Goal: Task Accomplishment & Management: Manage account settings

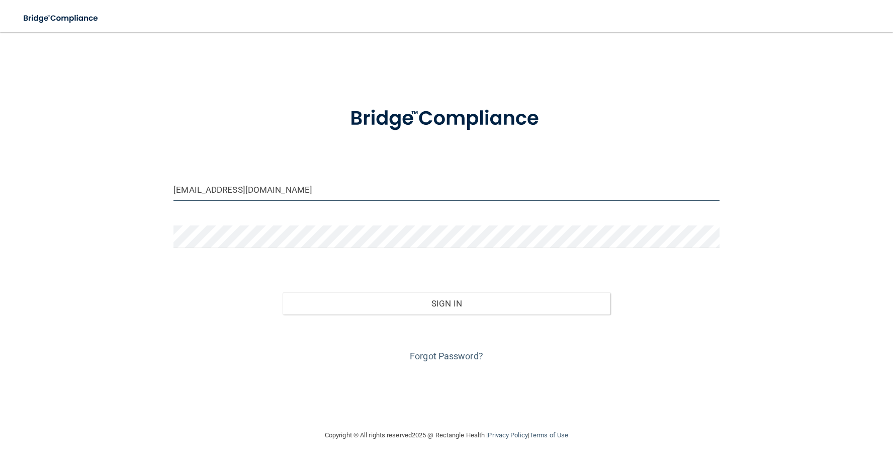
click at [248, 187] on input "[EMAIL_ADDRESS][DOMAIN_NAME]" at bounding box center [447, 189] width 546 height 23
click at [262, 189] on input "dhanishp@vidadentalsmiles.com" at bounding box center [447, 189] width 546 height 23
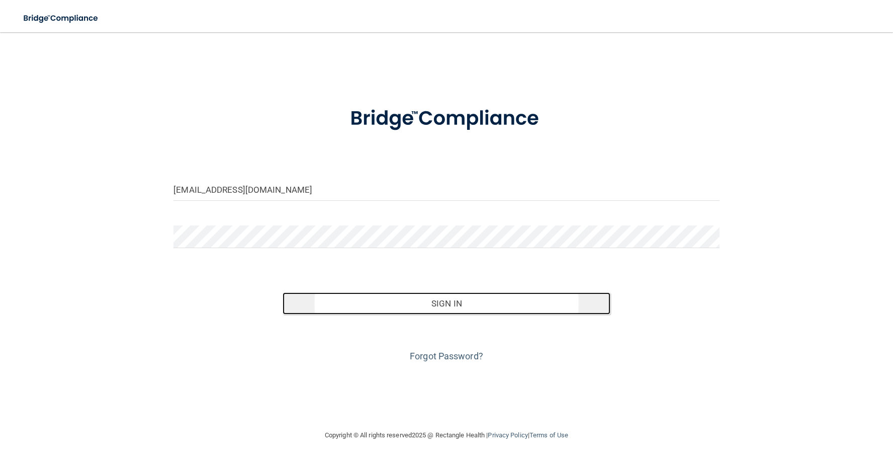
click at [472, 297] on button "Sign In" at bounding box center [447, 303] width 328 height 22
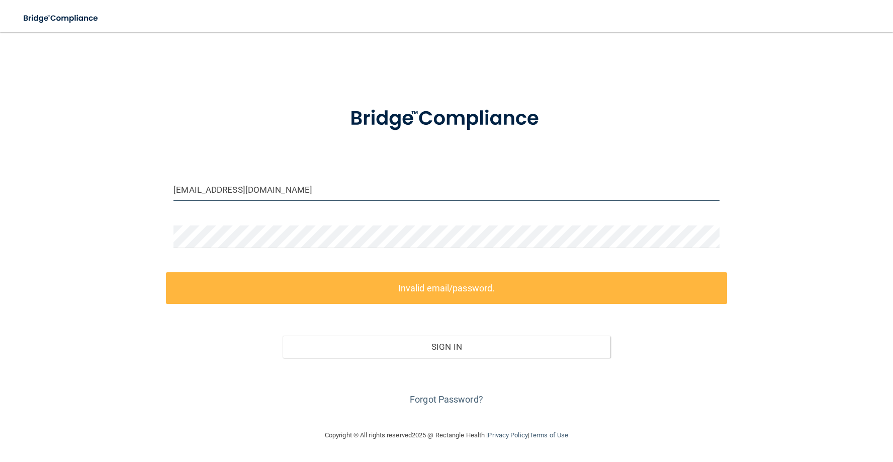
drag, startPoint x: 216, startPoint y: 189, endPoint x: 201, endPoint y: 190, distance: 15.6
click at [201, 190] on input "mbednarski@vidadentalsmiles.com" at bounding box center [447, 189] width 546 height 23
drag, startPoint x: 218, startPoint y: 190, endPoint x: 156, endPoint y: 190, distance: 61.9
click at [156, 190] on div "mbednarski@vidadentalsmiles.com Invalid email/password. You don't have permissi…" at bounding box center [446, 230] width 853 height 377
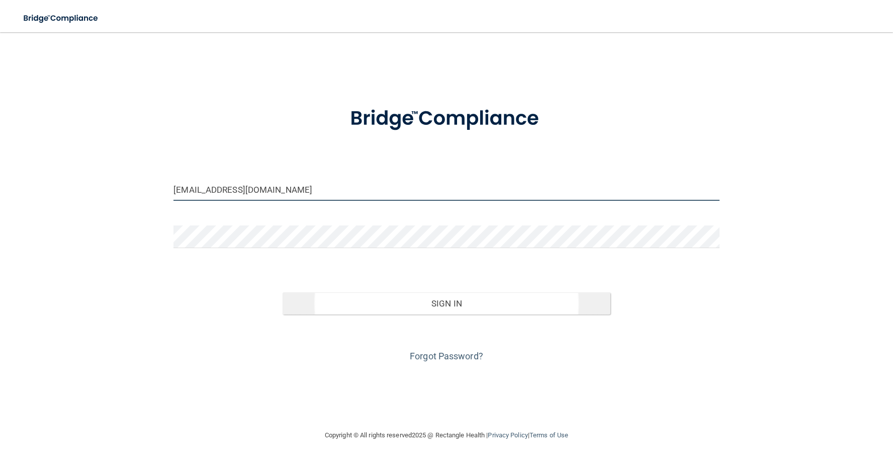
type input "[EMAIL_ADDRESS][DOMAIN_NAME]"
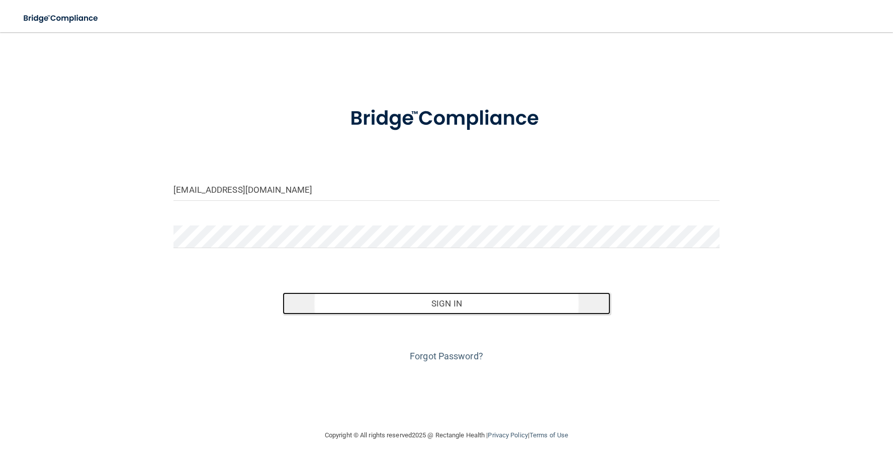
click at [443, 301] on button "Sign In" at bounding box center [447, 303] width 328 height 22
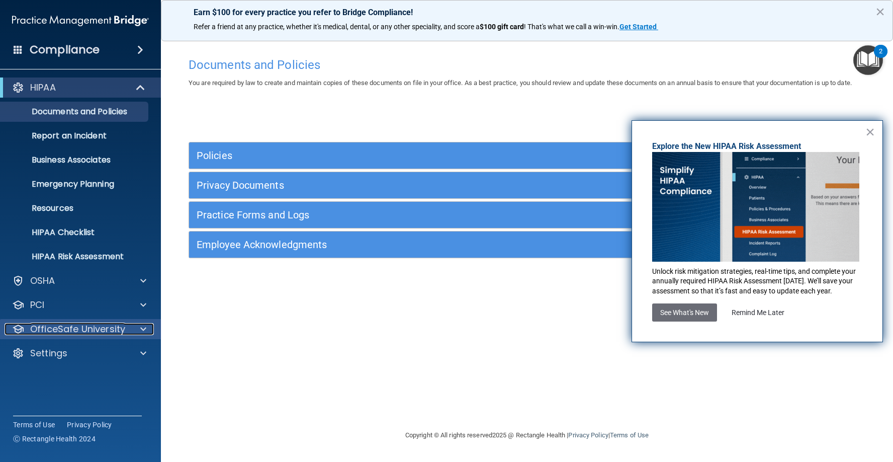
click at [108, 333] on p "OfficeSafe University" at bounding box center [77, 329] width 95 height 12
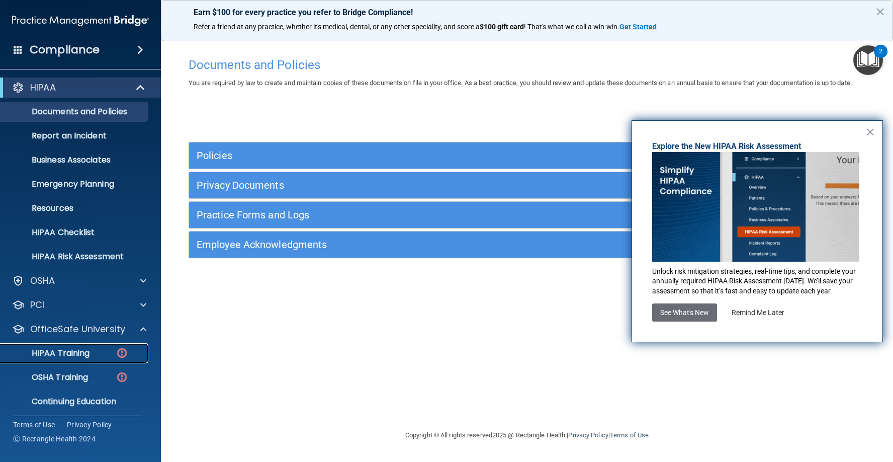
click at [109, 350] on div "HIPAA Training" at bounding box center [75, 353] width 137 height 10
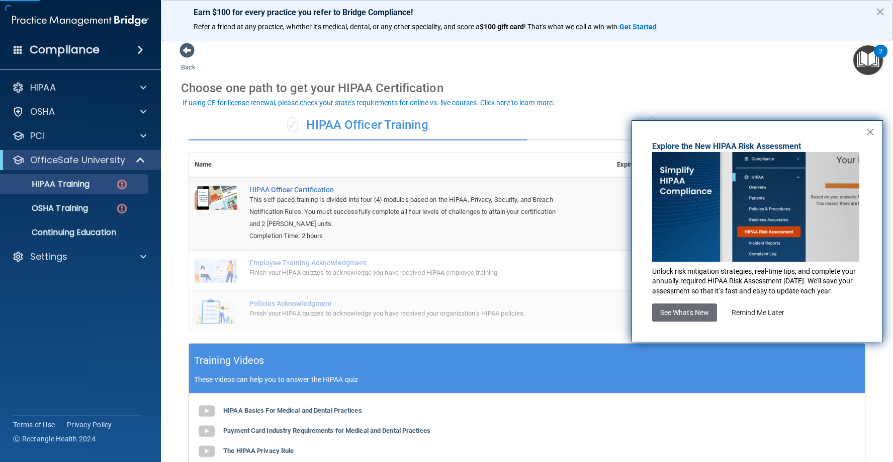
click at [871, 133] on button "×" at bounding box center [871, 132] width 10 height 16
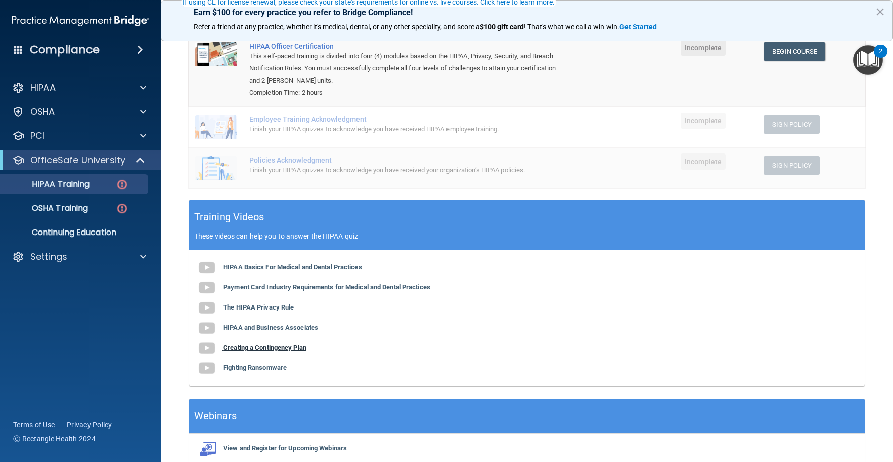
scroll to position [194, 0]
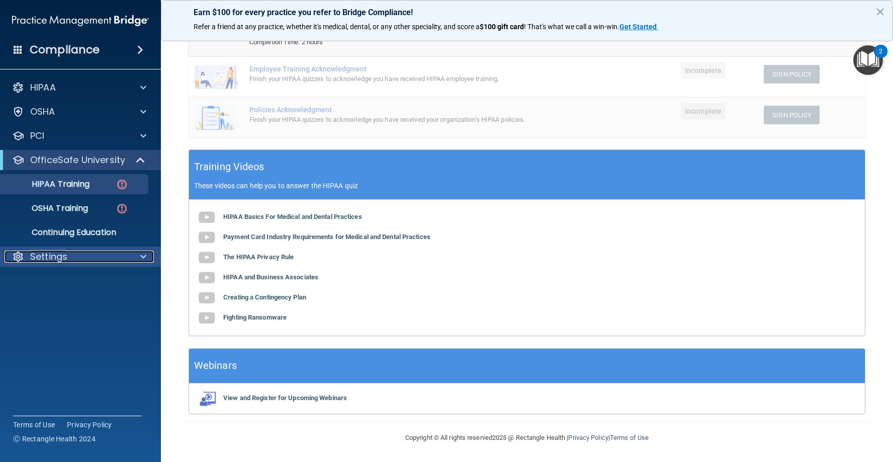
click at [40, 261] on p "Settings" at bounding box center [48, 257] width 37 height 12
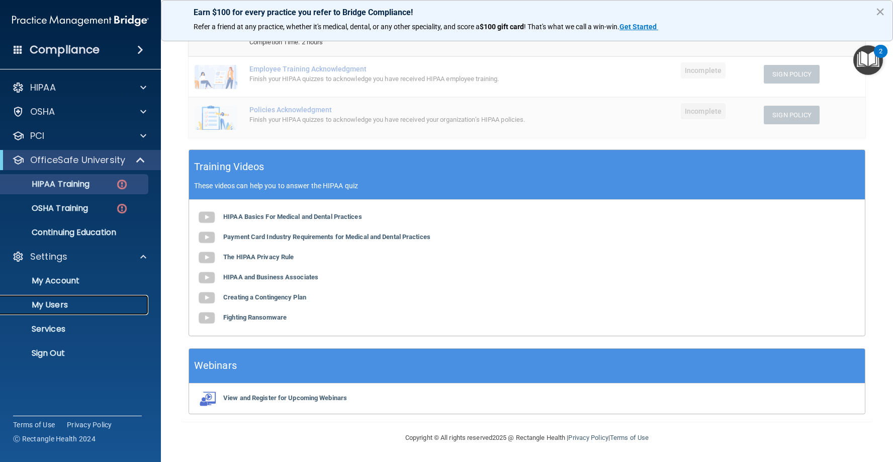
click at [66, 308] on p "My Users" at bounding box center [75, 305] width 137 height 10
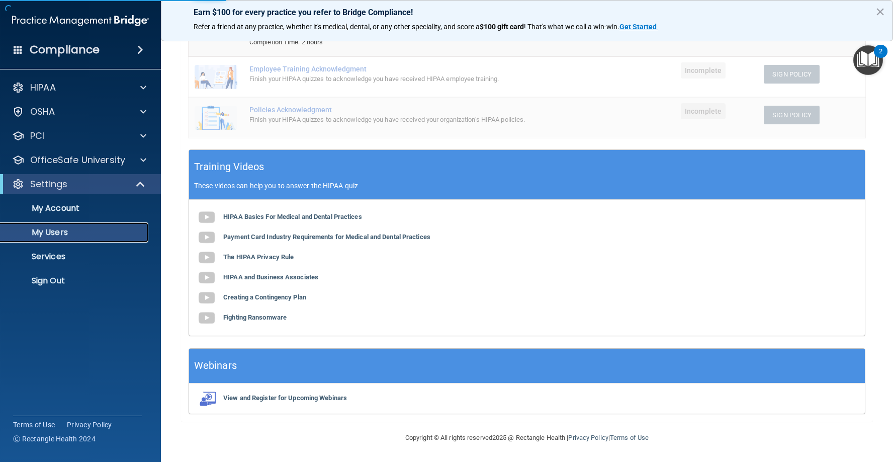
select select "20"
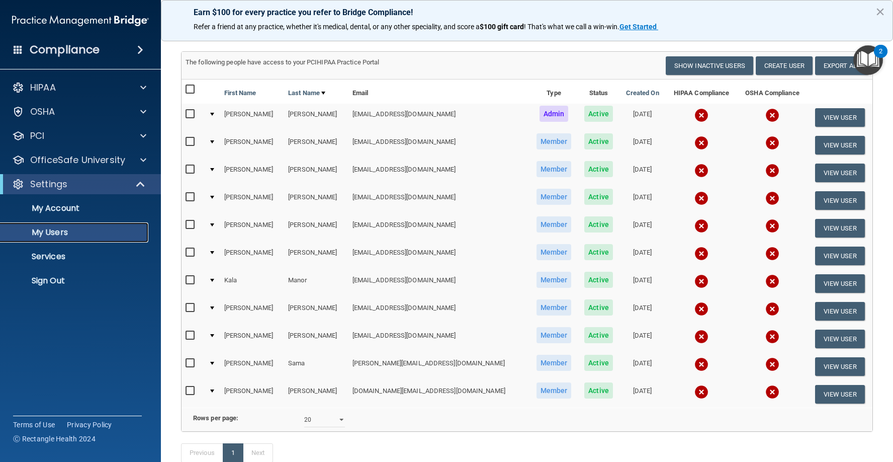
scroll to position [52, 0]
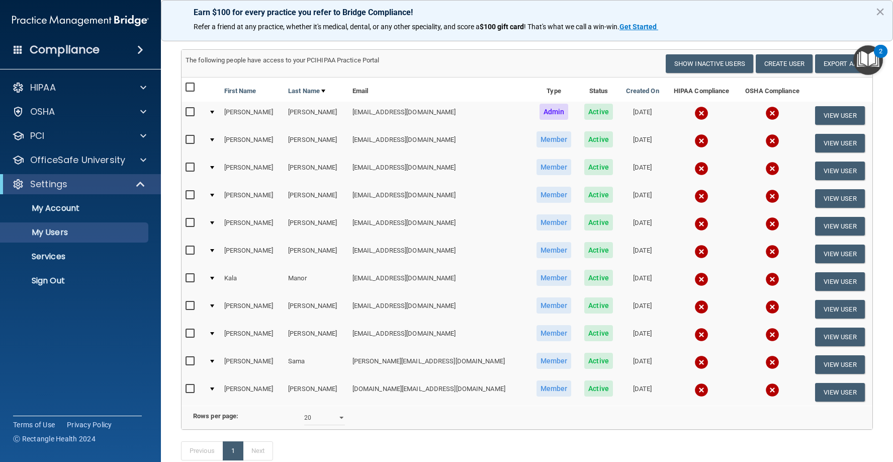
click at [189, 141] on input "checkbox" at bounding box center [192, 140] width 12 height 8
checkbox input "true"
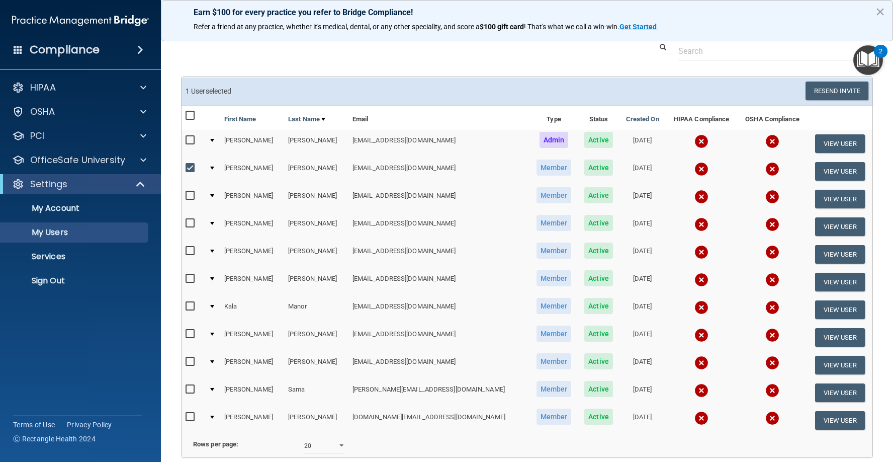
scroll to position [22, 0]
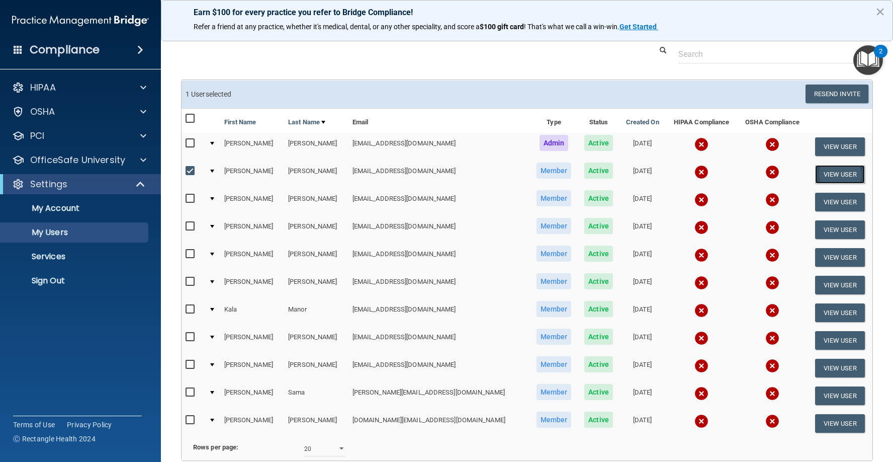
click at [841, 175] on button "View User" at bounding box center [841, 174] width 50 height 19
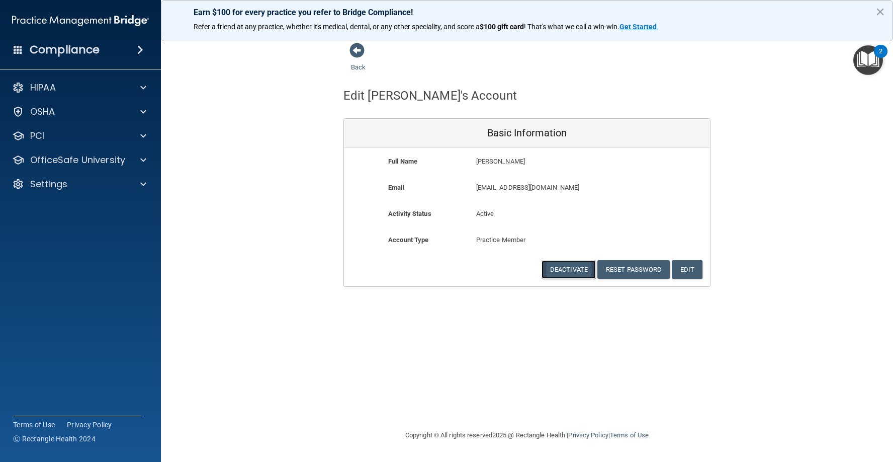
click at [581, 270] on button "Deactivate" at bounding box center [569, 269] width 54 height 19
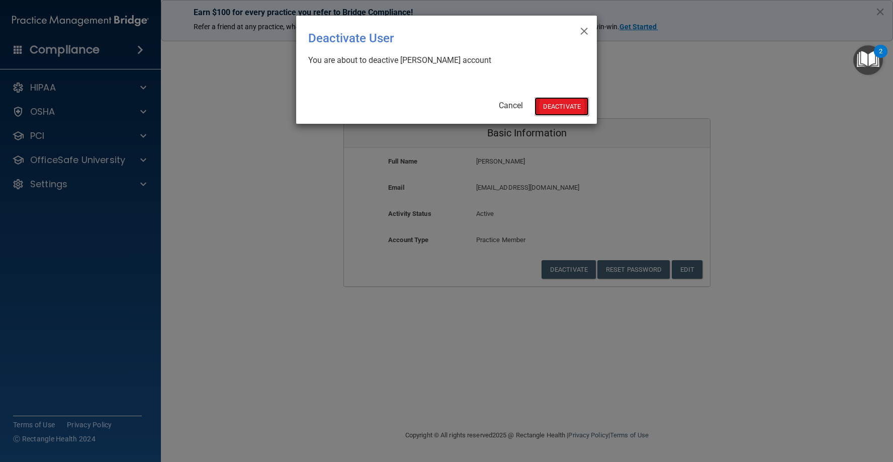
click at [559, 108] on button "Deactivate" at bounding box center [562, 106] width 54 height 19
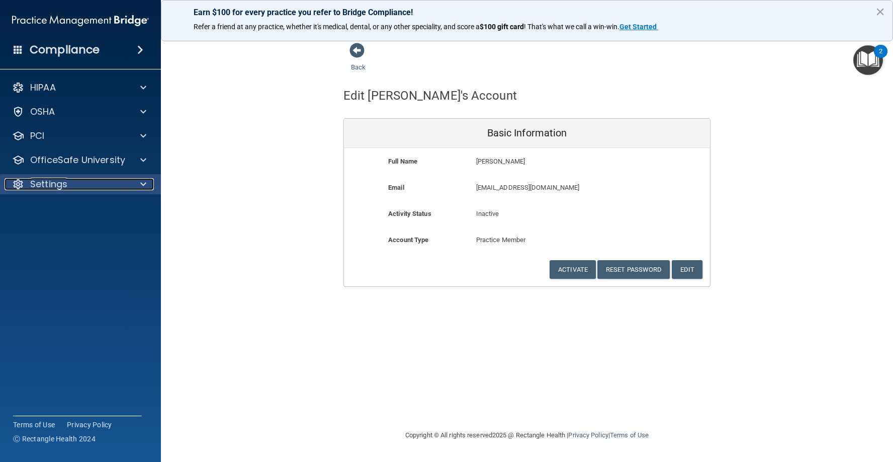
click at [101, 189] on div "Settings" at bounding box center [67, 184] width 125 height 12
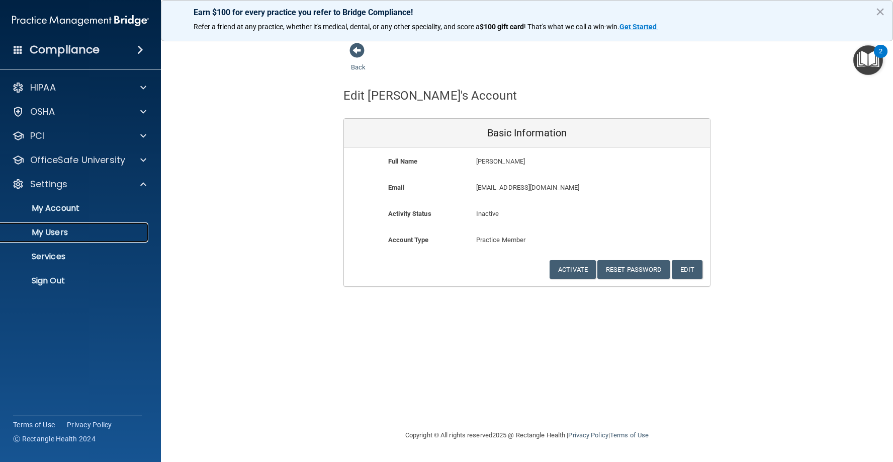
click at [72, 229] on p "My Users" at bounding box center [75, 232] width 137 height 10
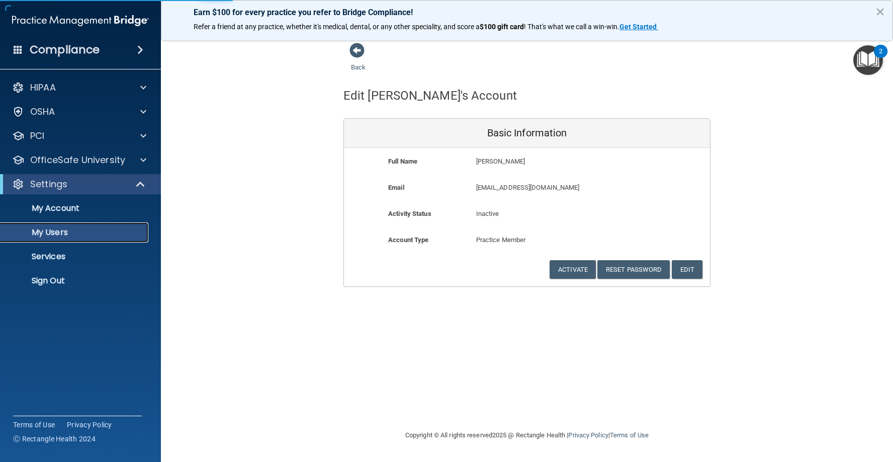
select select "20"
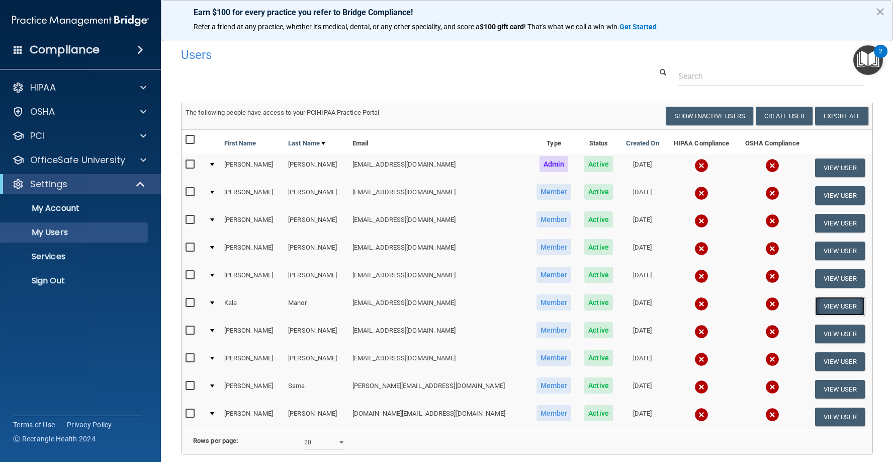
click at [824, 305] on button "View User" at bounding box center [841, 306] width 50 height 19
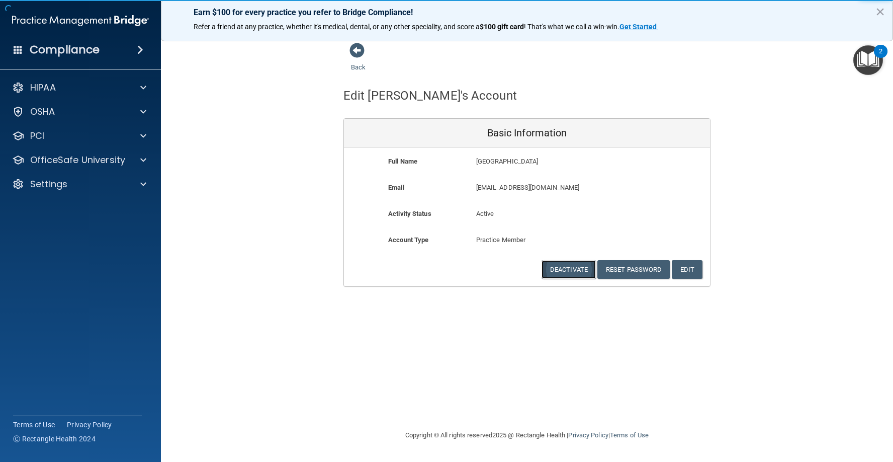
click at [553, 271] on button "Deactivate" at bounding box center [569, 269] width 54 height 19
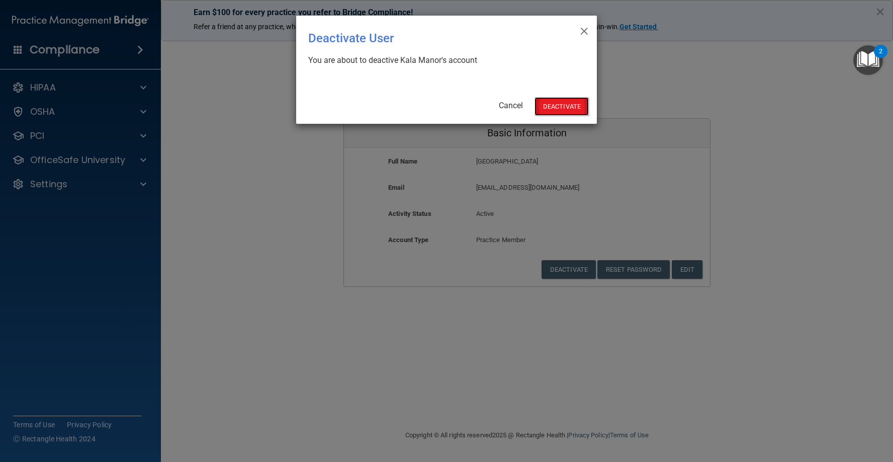
click at [551, 99] on button "Deactivate" at bounding box center [562, 106] width 54 height 19
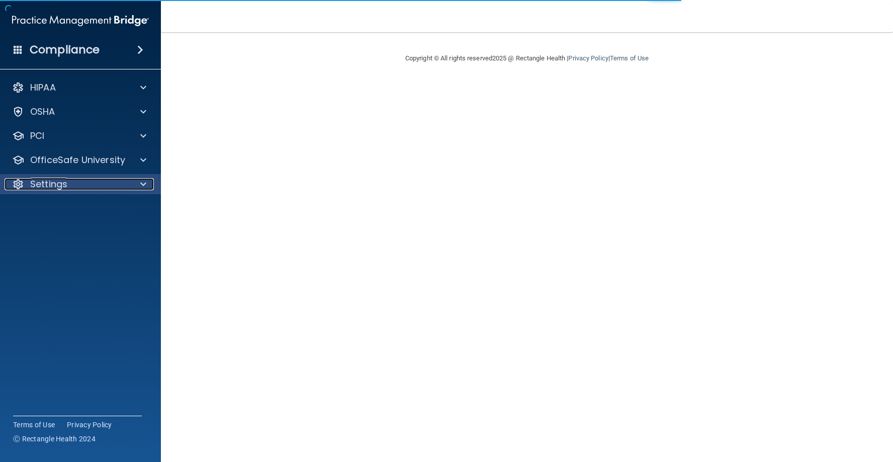
click at [129, 188] on div at bounding box center [141, 184] width 25 height 12
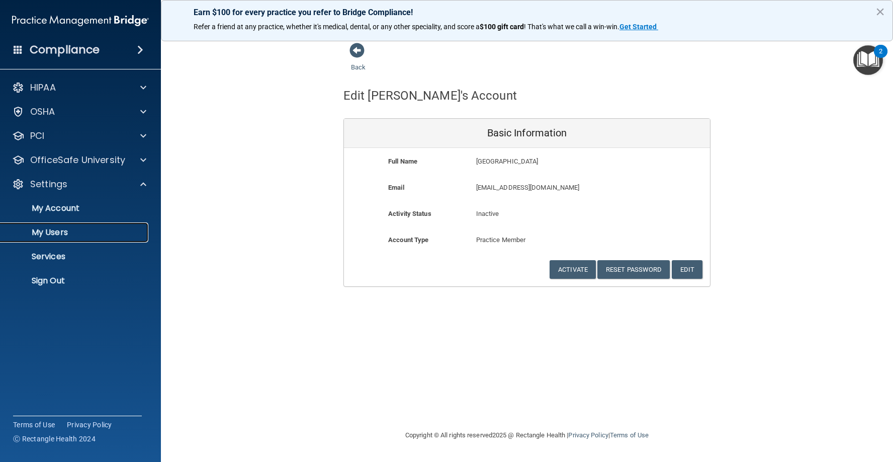
click at [72, 228] on p "My Users" at bounding box center [75, 232] width 137 height 10
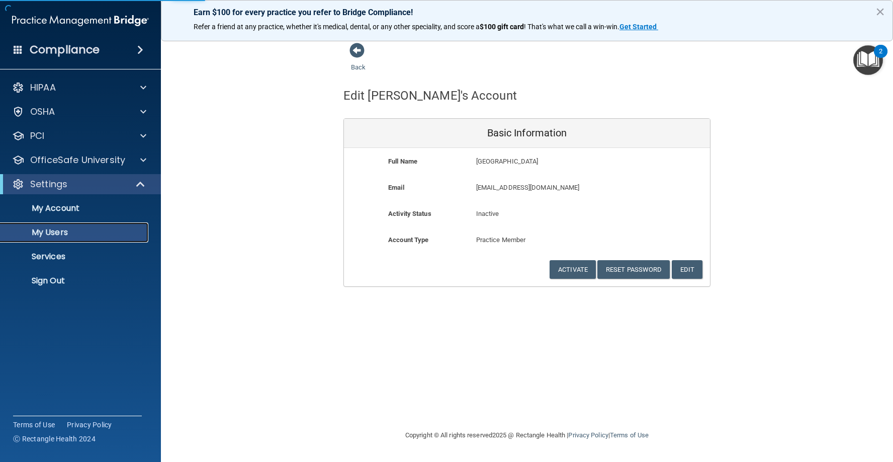
select select "20"
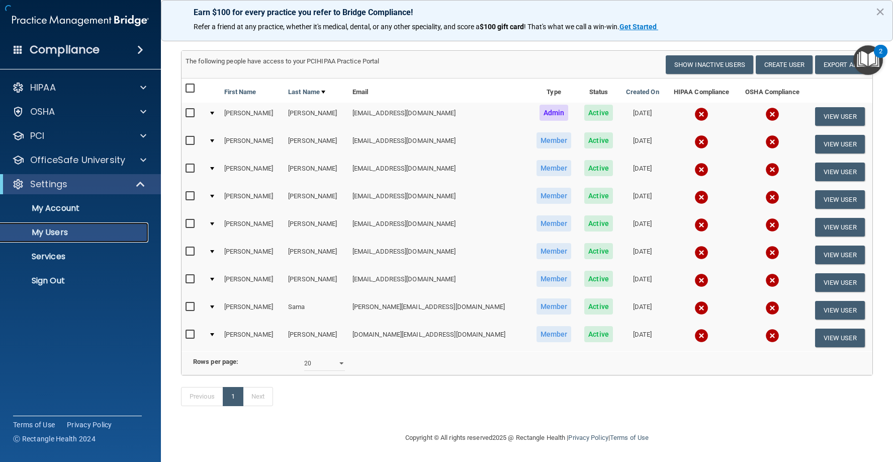
scroll to position [66, 0]
click at [833, 273] on button "View User" at bounding box center [841, 282] width 50 height 19
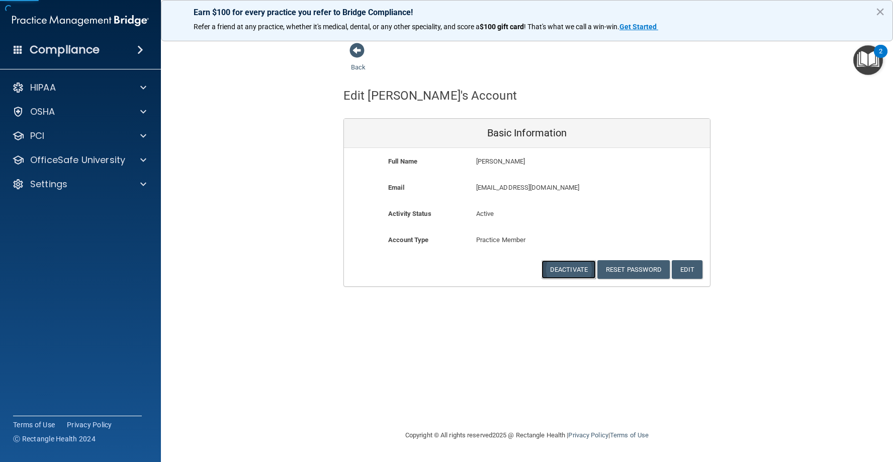
click at [563, 265] on button "Deactivate" at bounding box center [569, 269] width 54 height 19
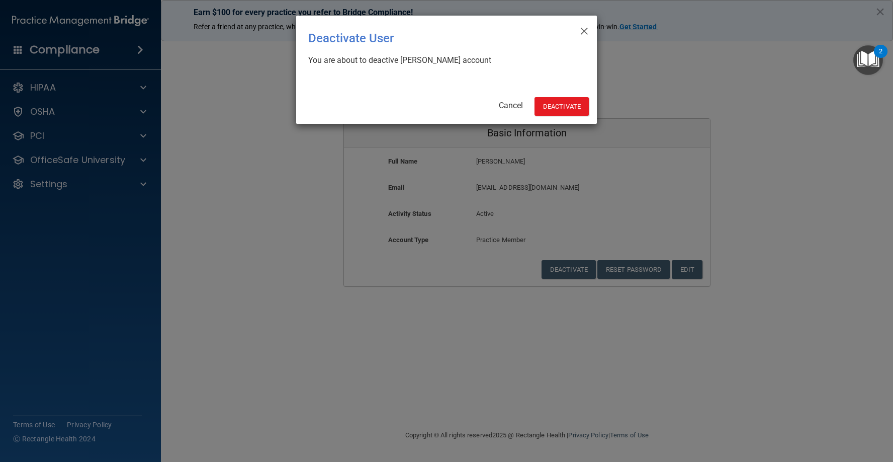
click at [567, 88] on div "× Close Deactivate User You are about to deactive Yvette Medrano's account Canc…" at bounding box center [446, 70] width 301 height 108
click at [564, 101] on button "Deactivate" at bounding box center [562, 106] width 54 height 19
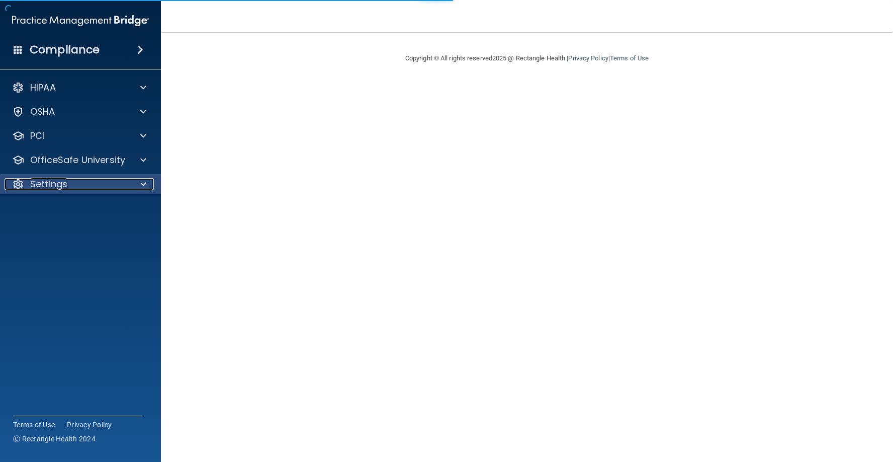
click at [75, 188] on div "Settings" at bounding box center [67, 184] width 125 height 12
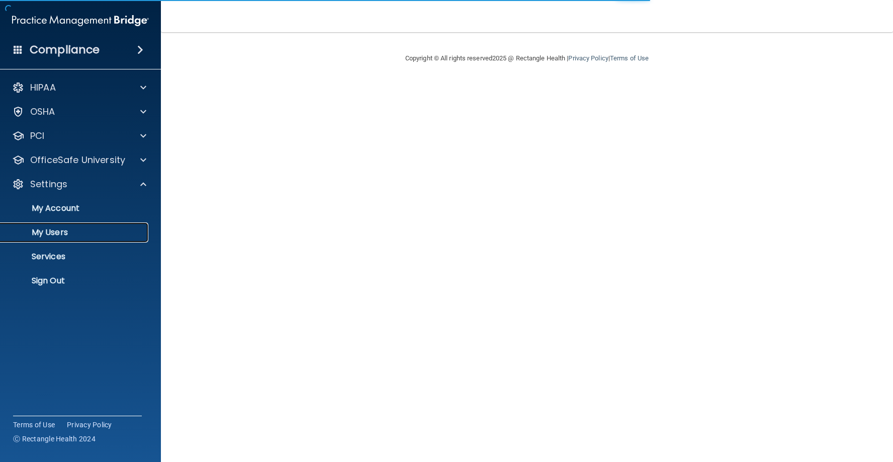
click at [86, 229] on p "My Users" at bounding box center [75, 232] width 137 height 10
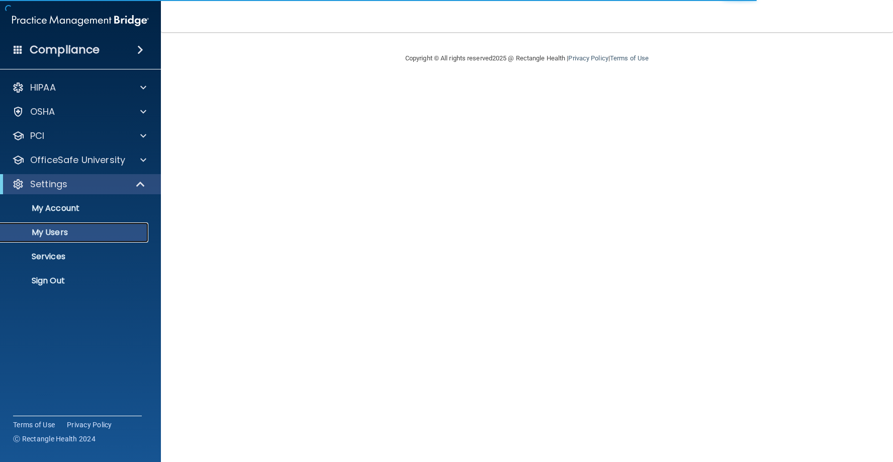
select select "20"
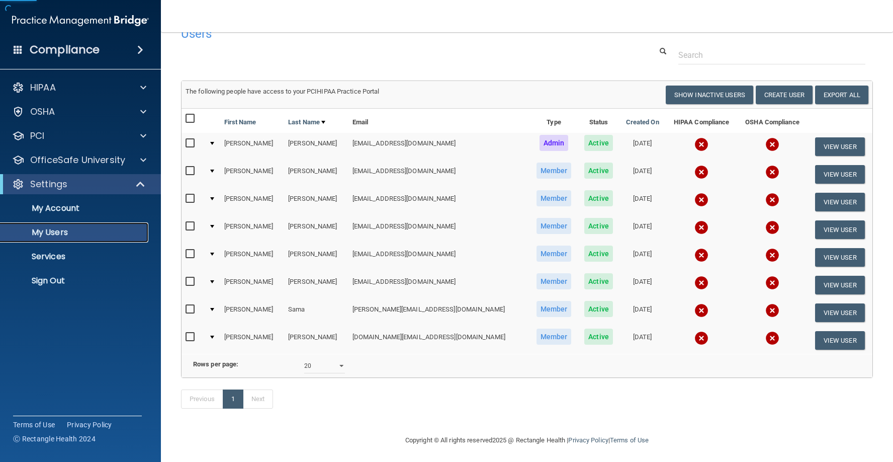
scroll to position [39, 0]
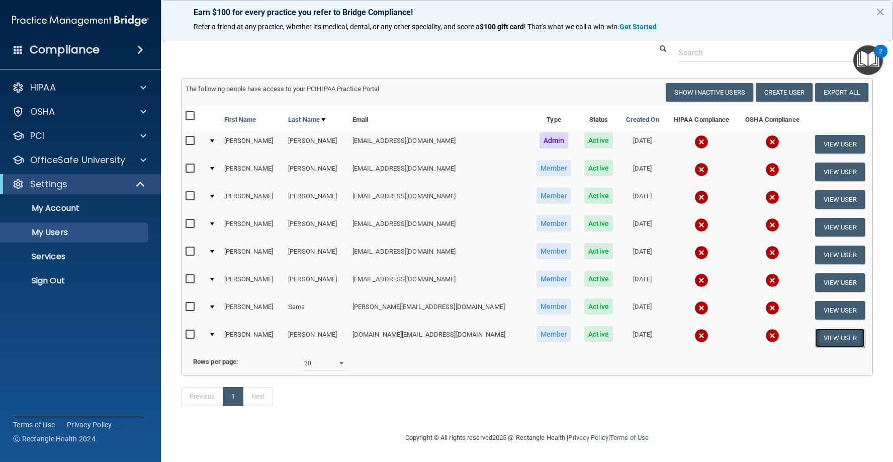
click at [823, 329] on button "View User" at bounding box center [841, 338] width 50 height 19
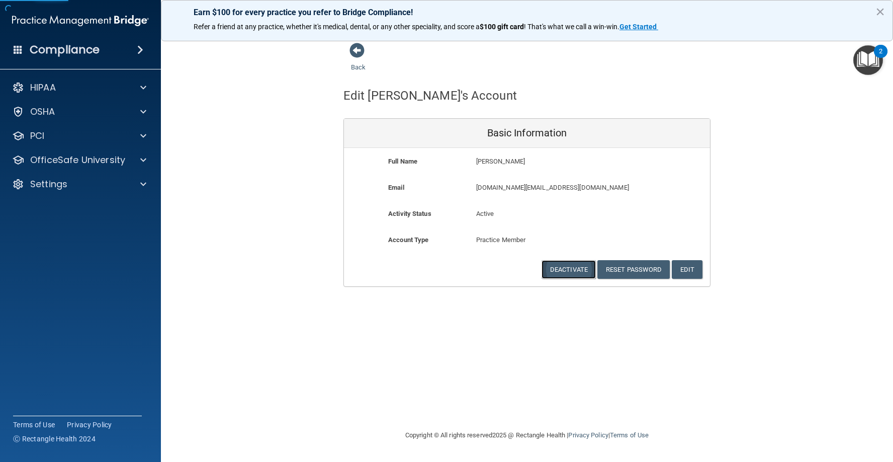
click at [558, 271] on button "Deactivate" at bounding box center [569, 269] width 54 height 19
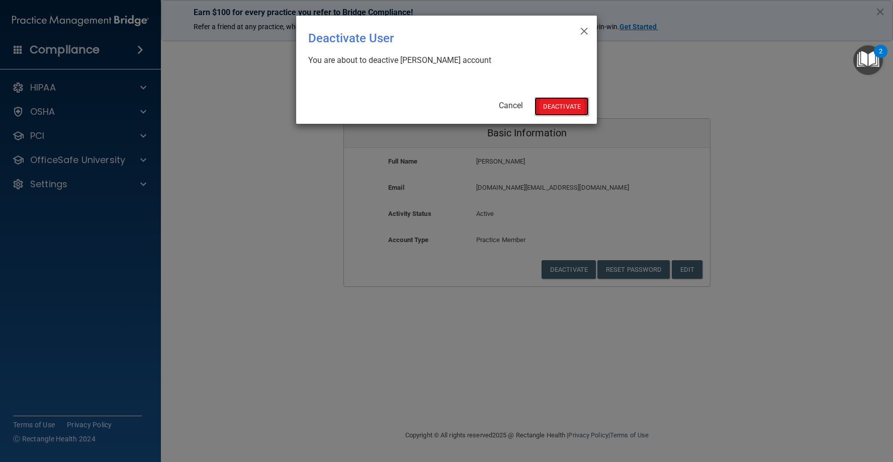
click at [547, 102] on button "Deactivate" at bounding box center [562, 106] width 54 height 19
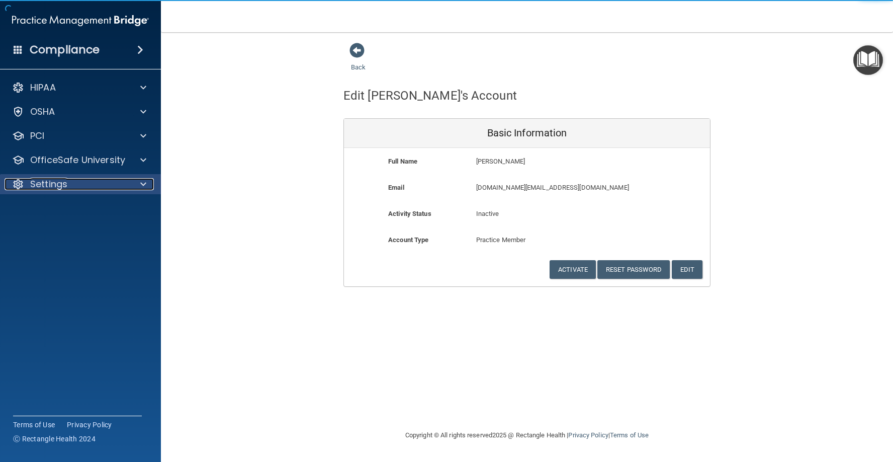
click at [50, 178] on p "Settings" at bounding box center [48, 184] width 37 height 12
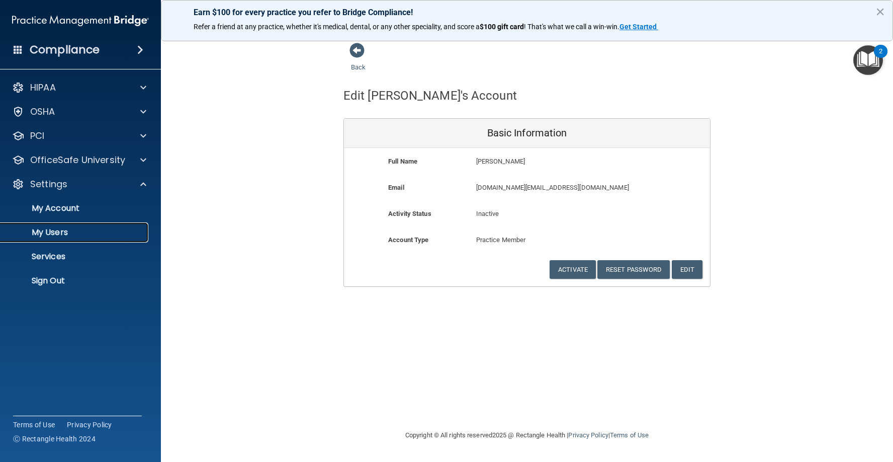
click at [69, 232] on p "My Users" at bounding box center [75, 232] width 137 height 10
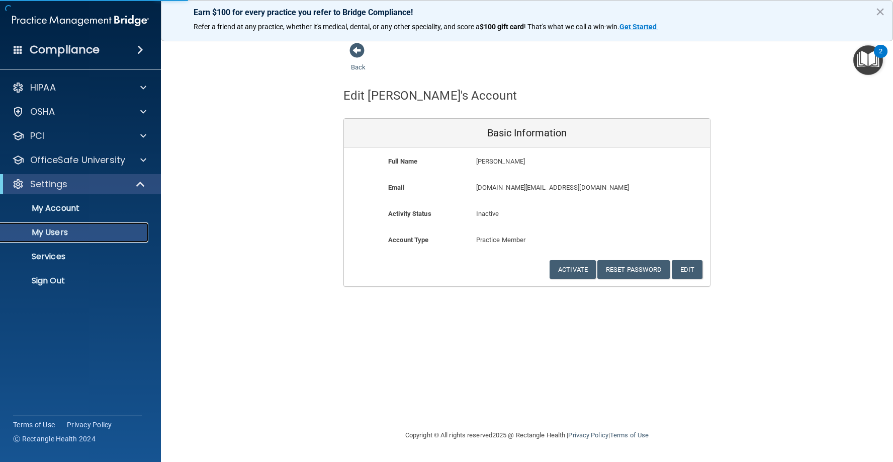
select select "20"
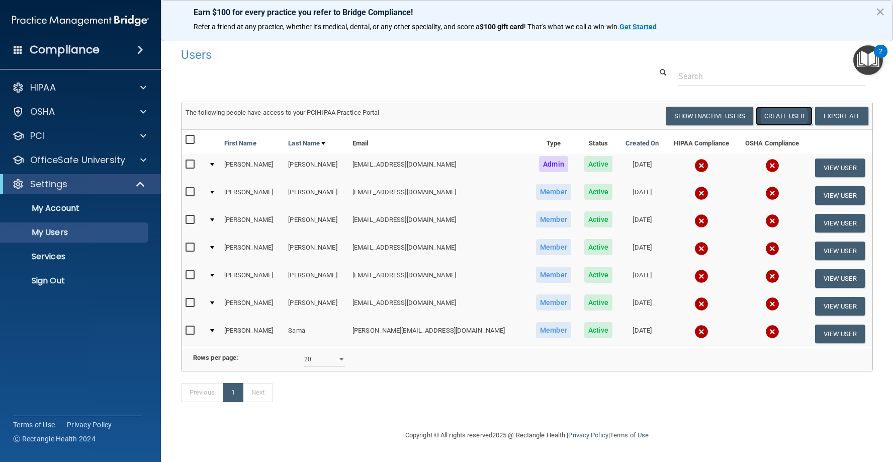
click at [789, 116] on button "Create User" at bounding box center [784, 116] width 57 height 19
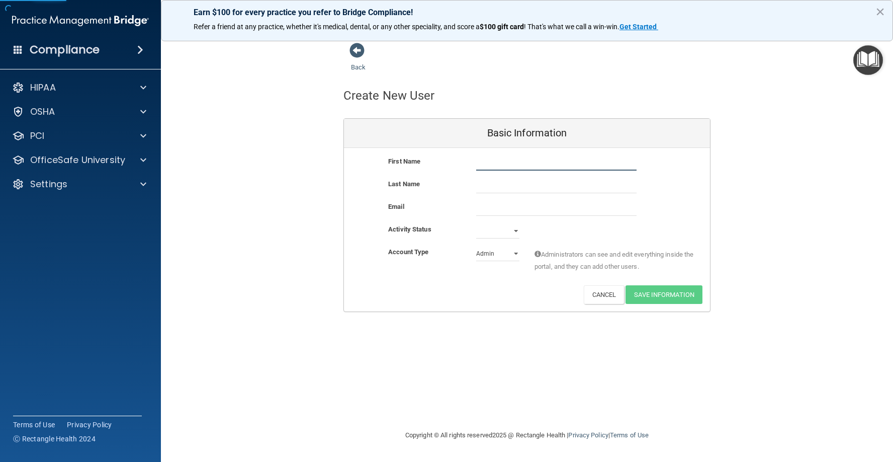
click at [492, 157] on input "text" at bounding box center [556, 162] width 160 height 15
type input "Isamar"
type input "[PERSON_NAME]"
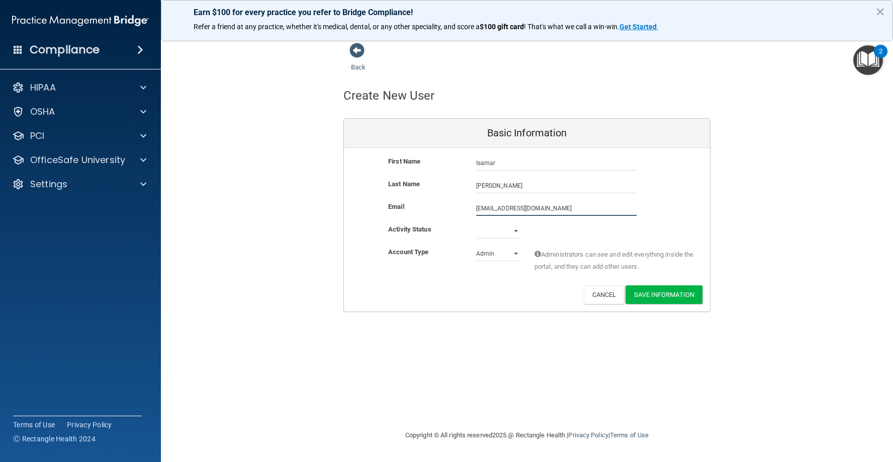
type input "[EMAIL_ADDRESS][DOMAIN_NAME]"
click at [504, 239] on div "Activity Status Active Inactive" at bounding box center [527, 236] width 366 height 23
click at [504, 236] on select "Active Inactive" at bounding box center [497, 232] width 43 height 15
select select "active"
click at [476, 223] on select "Active Inactive" at bounding box center [497, 230] width 43 height 15
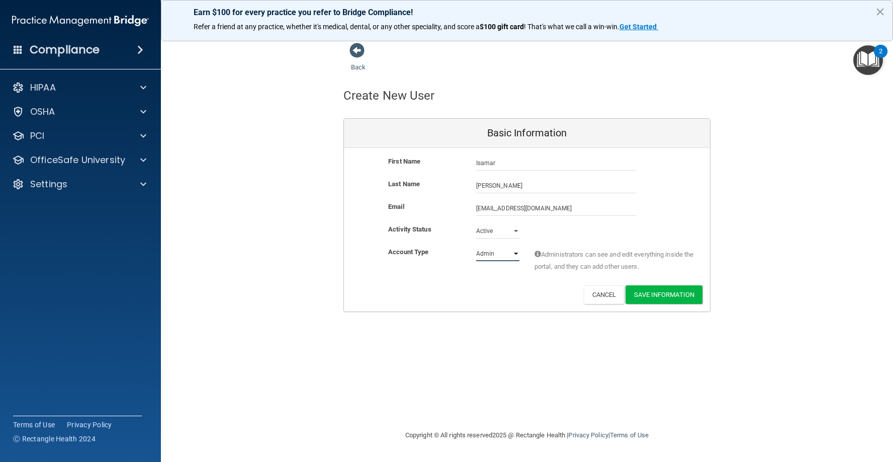
click at [508, 255] on select "Admin Member" at bounding box center [497, 253] width 43 height 15
select select "practice_member"
click at [476, 246] on select "Admin Member" at bounding box center [497, 253] width 43 height 15
click at [660, 294] on button "Save Information" at bounding box center [664, 294] width 77 height 19
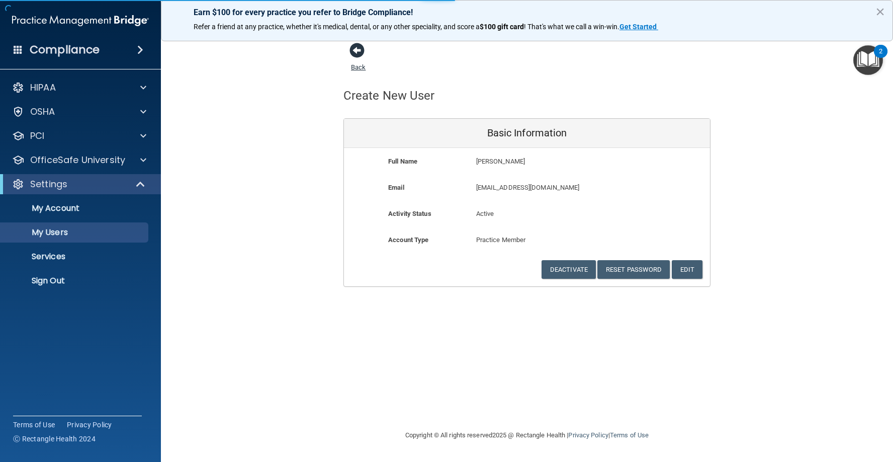
click at [356, 49] on span at bounding box center [357, 50] width 15 height 15
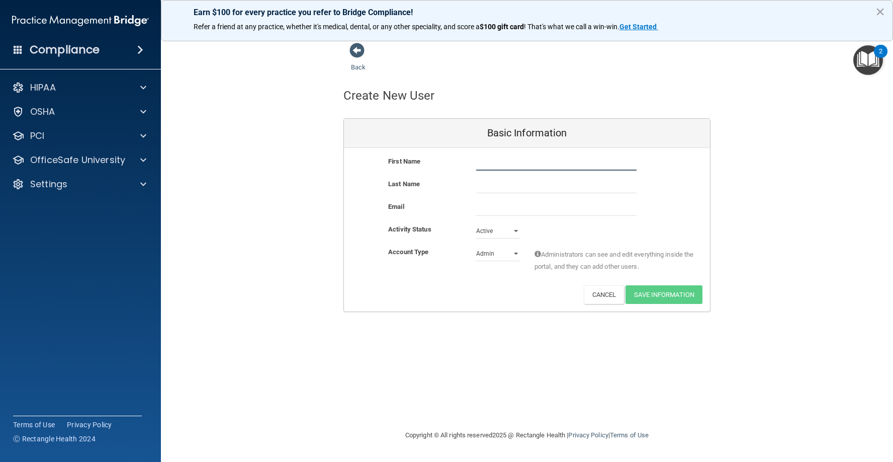
click at [519, 162] on input "text" at bounding box center [556, 162] width 160 height 15
type input "[PERSON_NAME]"
click at [504, 214] on input "email" at bounding box center [556, 208] width 160 height 15
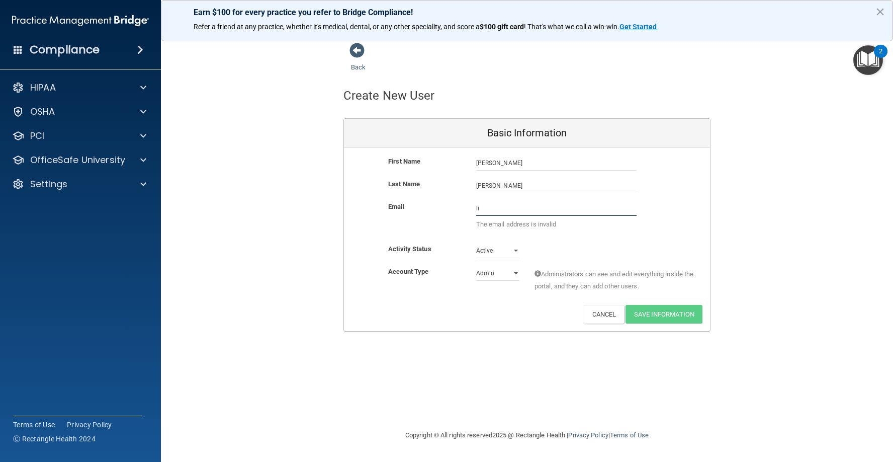
type input "l"
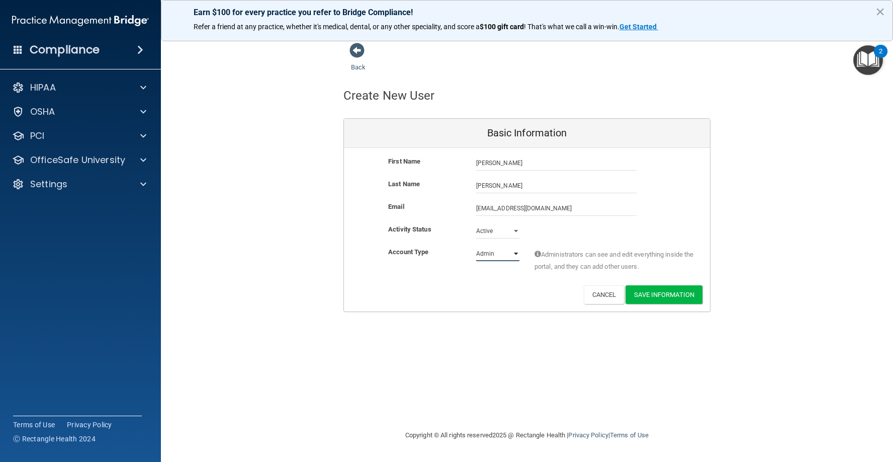
click at [510, 253] on select "Admin Member" at bounding box center [497, 253] width 43 height 15
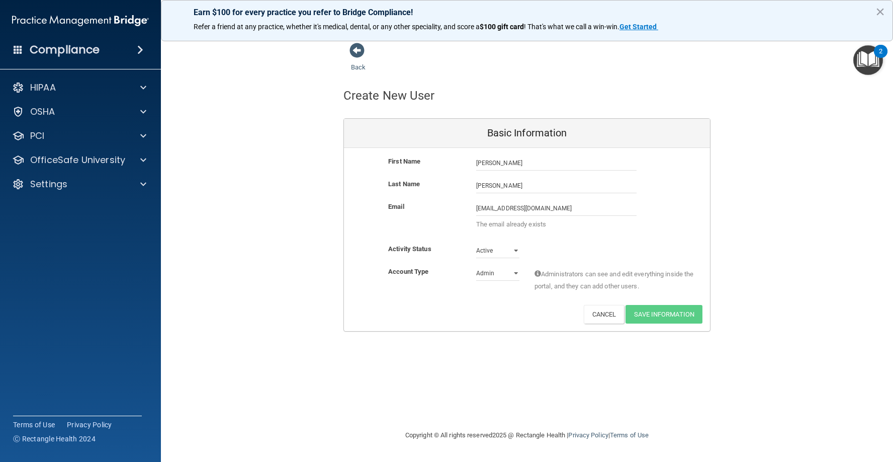
click at [520, 224] on p "The email already exists" at bounding box center [556, 224] width 160 height 12
click at [555, 210] on input "[EMAIL_ADDRESS][DOMAIN_NAME]" at bounding box center [556, 208] width 160 height 15
click at [664, 322] on div "Back Create New User Basic Information First Name [PERSON_NAME] [PERSON_NAME] L…" at bounding box center [527, 230] width 692 height 377
click at [600, 213] on input "[EMAIL_ADDRESS][DOMAIN_NAME]" at bounding box center [556, 208] width 160 height 15
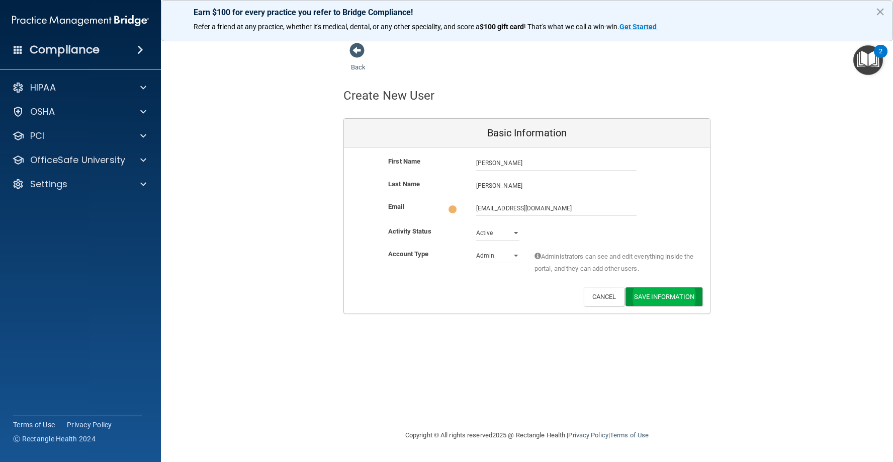
click at [642, 314] on div "Back Create New User Basic Information First Name [PERSON_NAME] [PERSON_NAME] L…" at bounding box center [527, 230] width 692 height 377
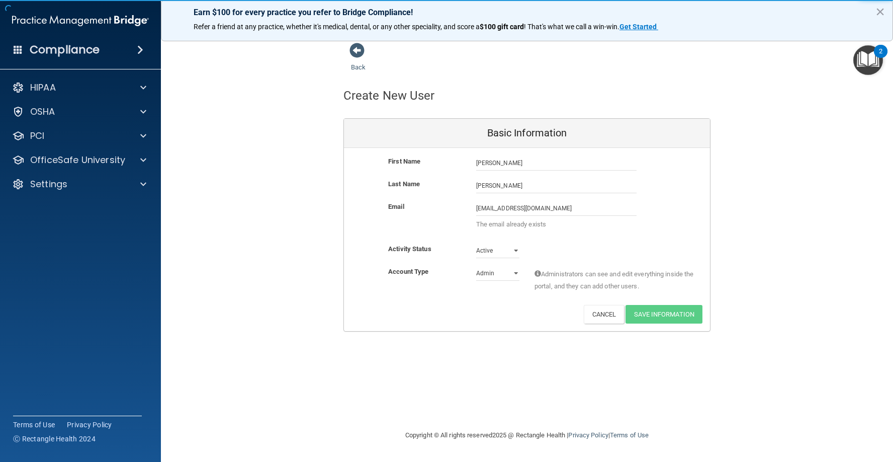
click at [657, 291] on span "Administrators can see and edit everything inside the portal, and they can add …" at bounding box center [615, 280] width 160 height 24
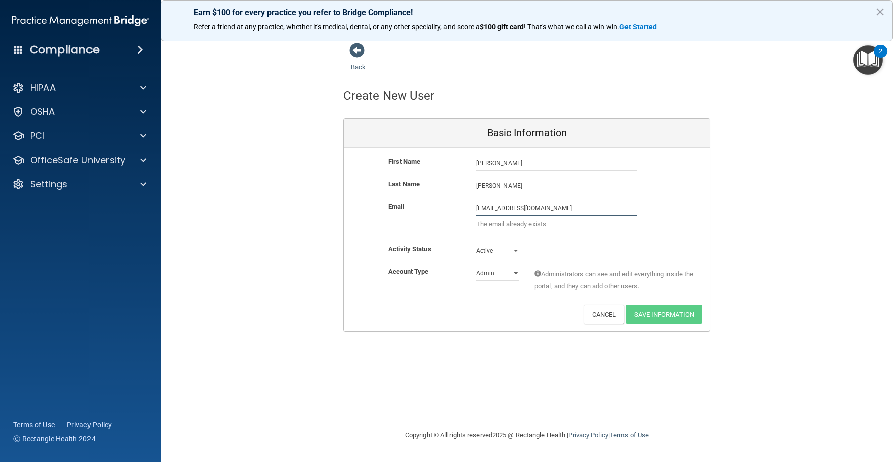
drag, startPoint x: 523, startPoint y: 208, endPoint x: 453, endPoint y: 207, distance: 69.4
click at [453, 207] on div "Email [EMAIL_ADDRESS][DOMAIN_NAME] [EMAIL_ADDRESS][DOMAIN_NAME] The email alrea…" at bounding box center [527, 218] width 366 height 35
type input "[EMAIL_ADDRESS][DOMAIN_NAME]"
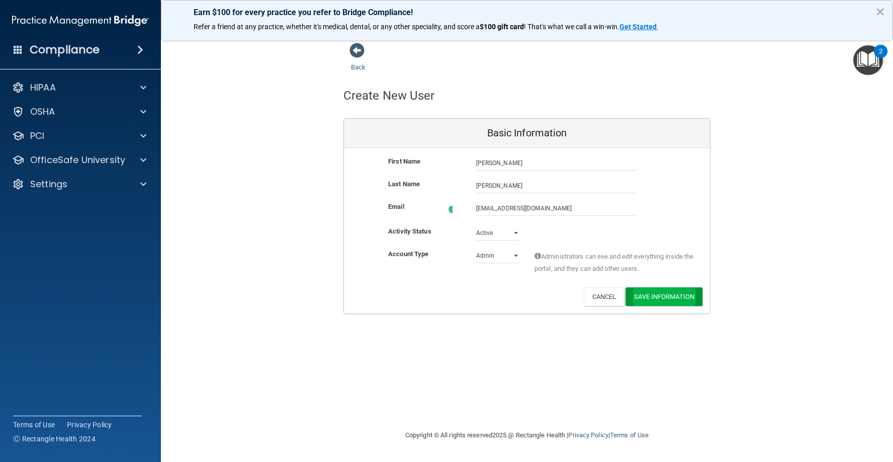
click at [680, 313] on div "First Name [PERSON_NAME] [PERSON_NAME] Last Name [PERSON_NAME] Email [EMAIL_ADD…" at bounding box center [527, 231] width 366 height 166
click at [665, 291] on button "Save Information" at bounding box center [664, 294] width 77 height 19
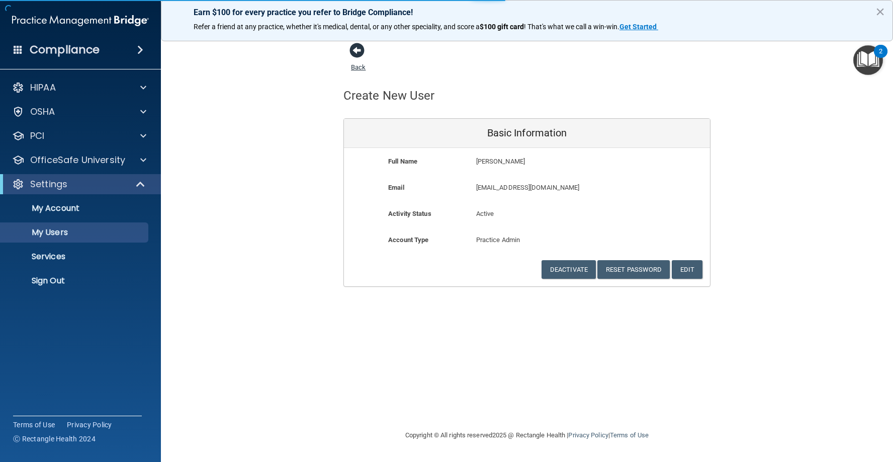
select select "20"
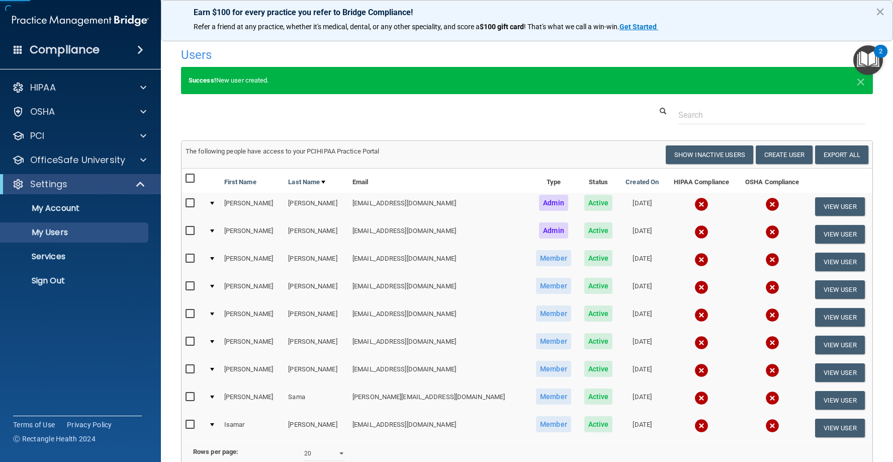
drag, startPoint x: 362, startPoint y: 50, endPoint x: 374, endPoint y: 60, distance: 15.3
click at [837, 228] on button "View User" at bounding box center [841, 234] width 50 height 19
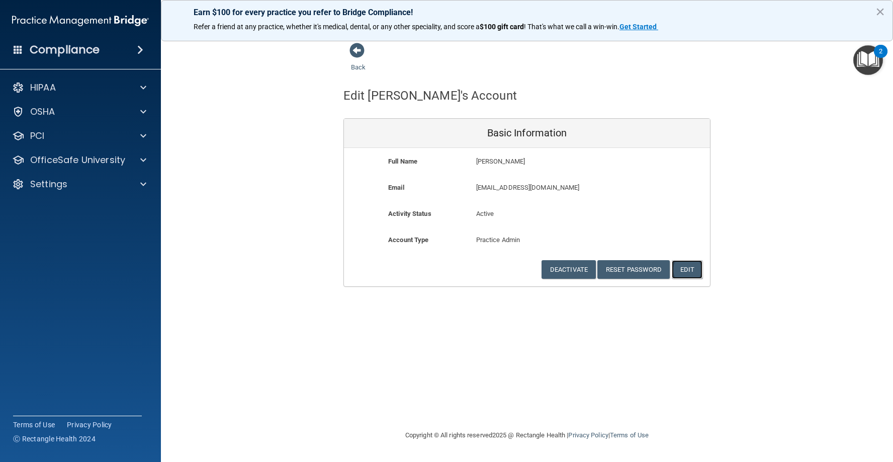
click at [692, 272] on button "Edit" at bounding box center [687, 269] width 31 height 19
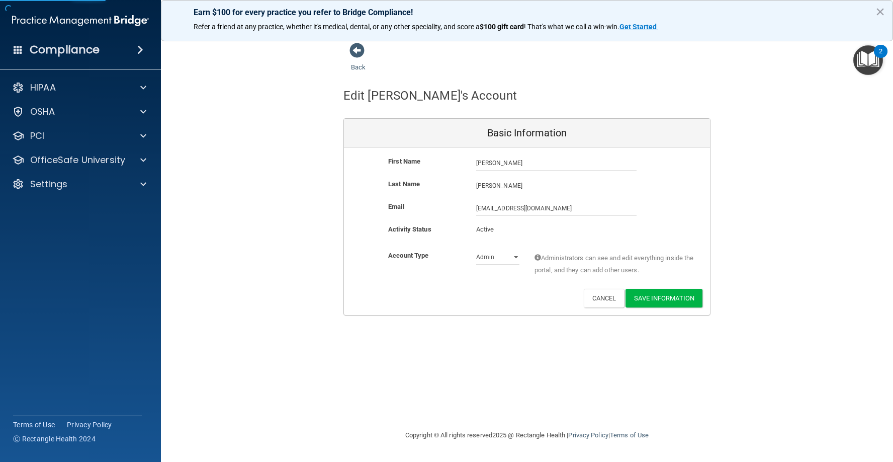
click at [499, 228] on p "Active" at bounding box center [497, 229] width 43 height 12
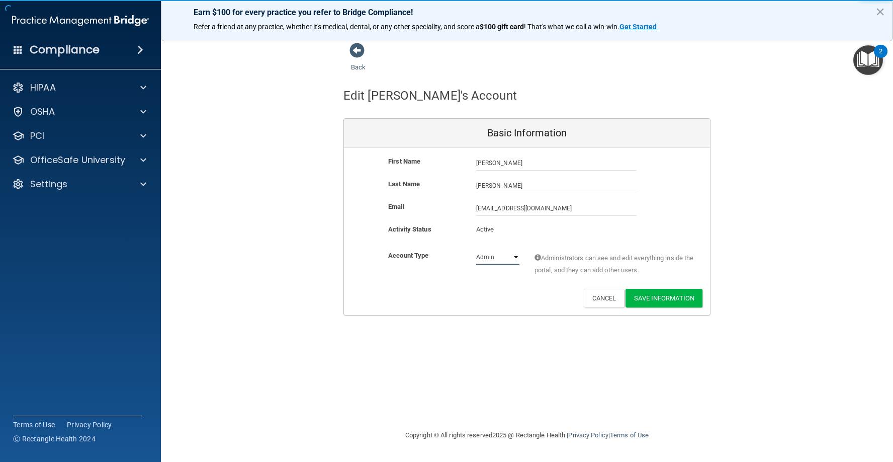
click at [505, 259] on select "Admin Member" at bounding box center [497, 257] width 43 height 15
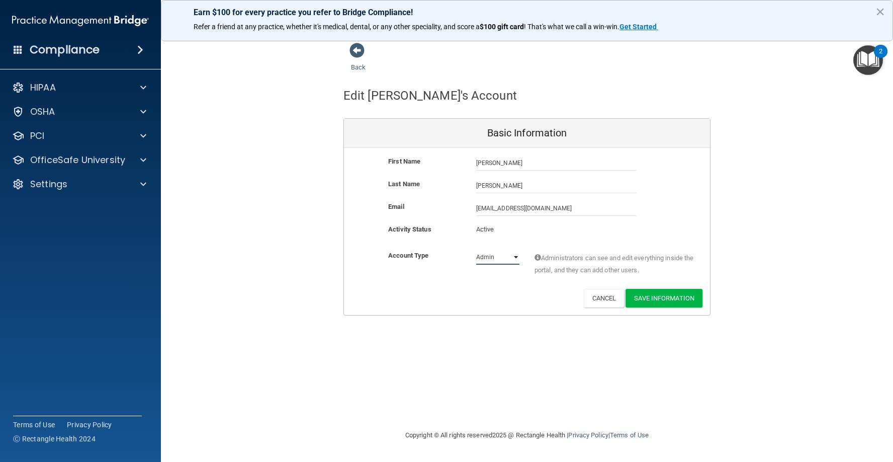
select select "practice_member"
click at [476, 250] on select "Admin Member" at bounding box center [497, 257] width 43 height 15
click at [673, 302] on button "Save Information" at bounding box center [664, 298] width 77 height 19
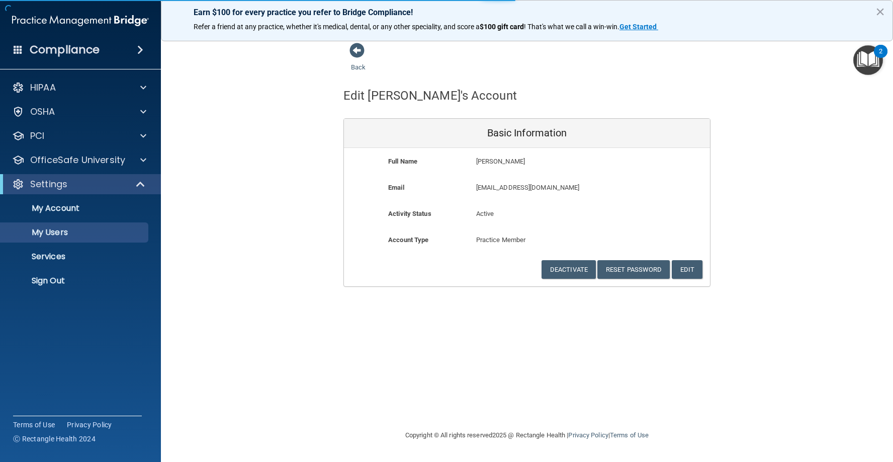
select select "20"
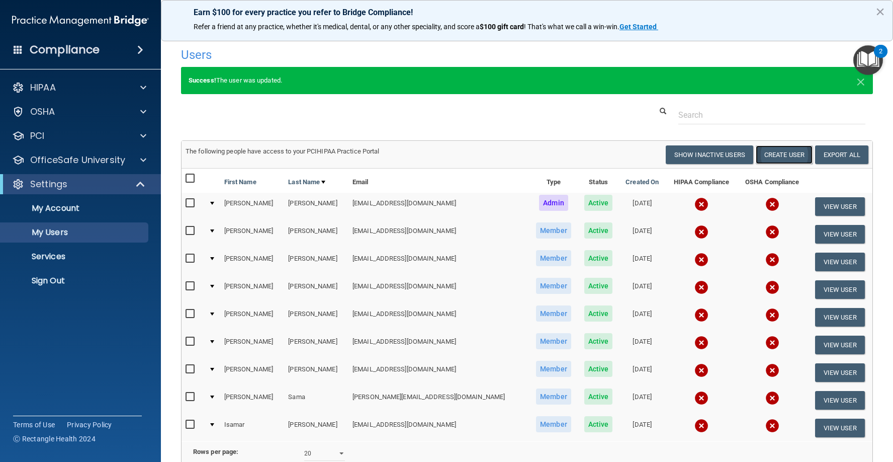
click at [775, 151] on button "Create User" at bounding box center [784, 154] width 57 height 19
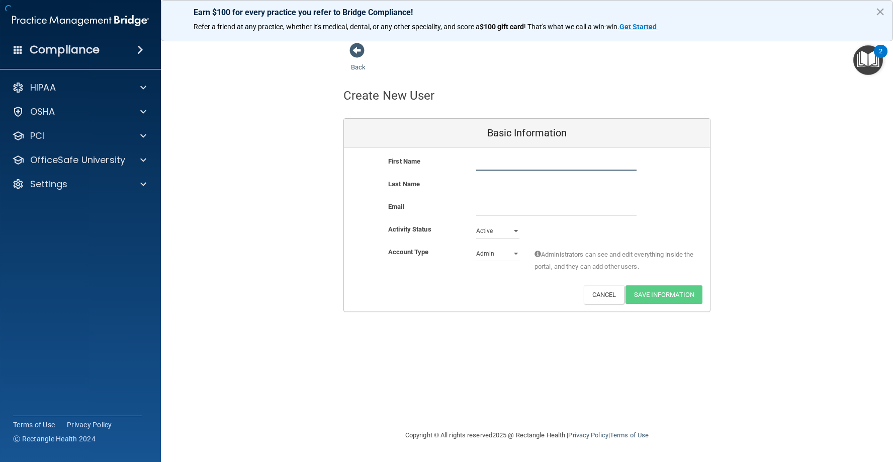
click at [536, 165] on input "text" at bounding box center [556, 162] width 160 height 15
type input "[PERSON_NAME]"
click at [507, 210] on input "email" at bounding box center [556, 208] width 160 height 15
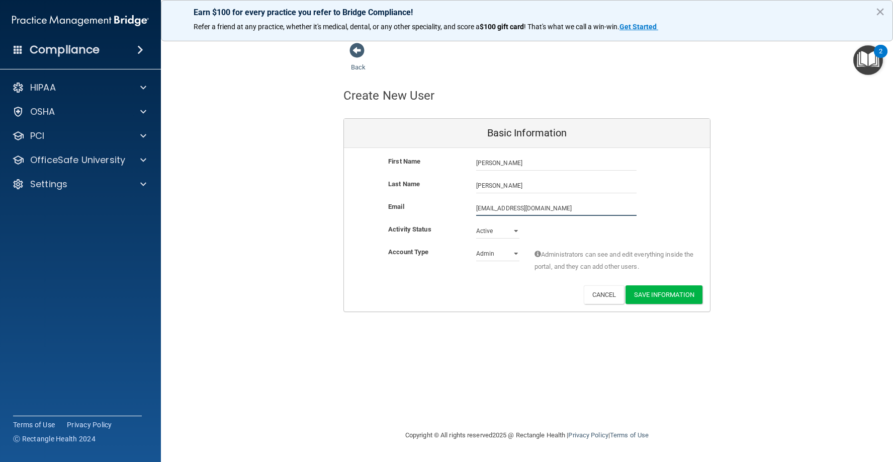
type input "[EMAIL_ADDRESS][DOMAIN_NAME]"
click at [503, 254] on select "Admin Member" at bounding box center [497, 253] width 43 height 15
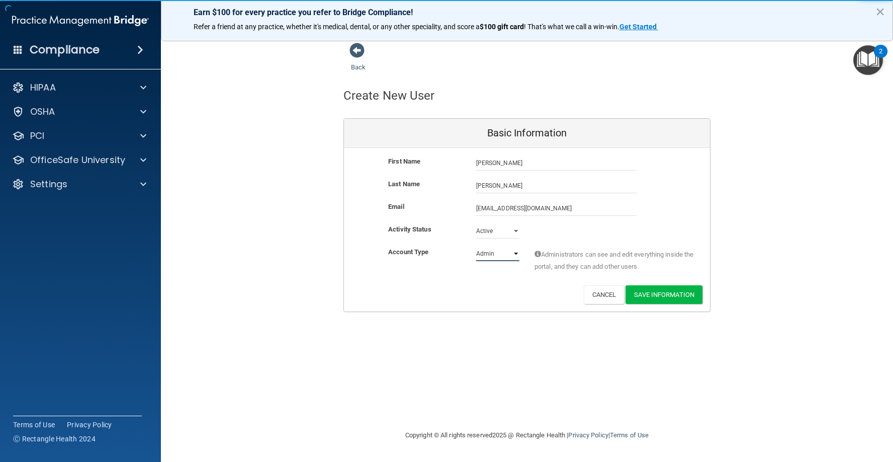
select select "practice_member"
click at [476, 246] on select "Admin Member" at bounding box center [497, 253] width 43 height 15
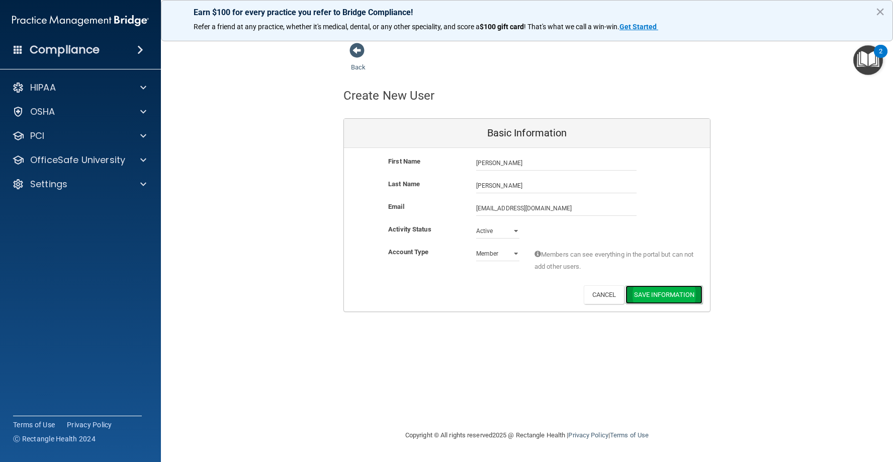
click at [674, 294] on button "Save Information" at bounding box center [664, 294] width 77 height 19
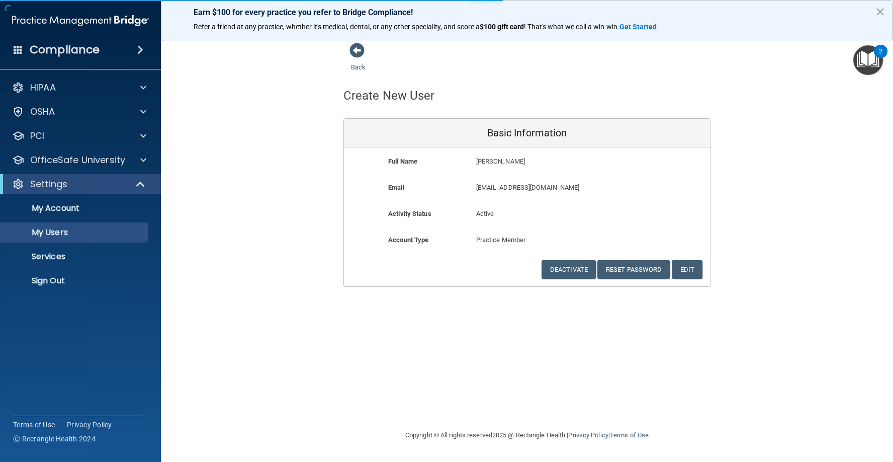
select select "20"
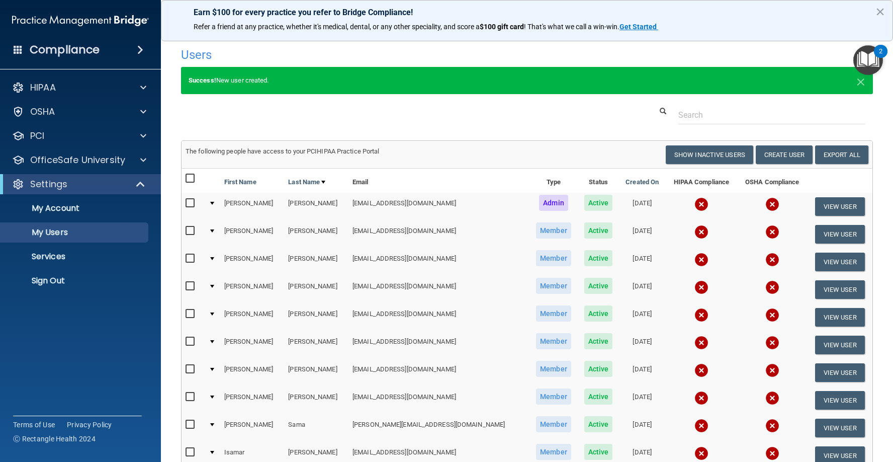
click at [191, 178] on input "checkbox" at bounding box center [192, 179] width 12 height 8
checkbox input "true"
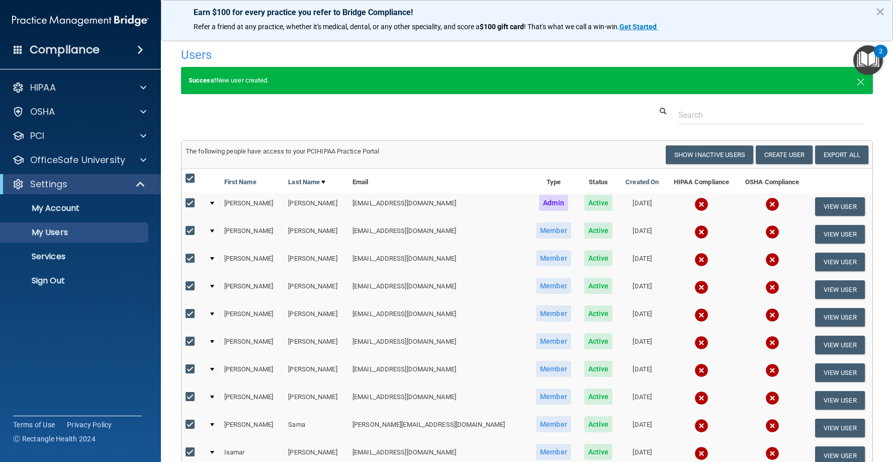
checkbox input "true"
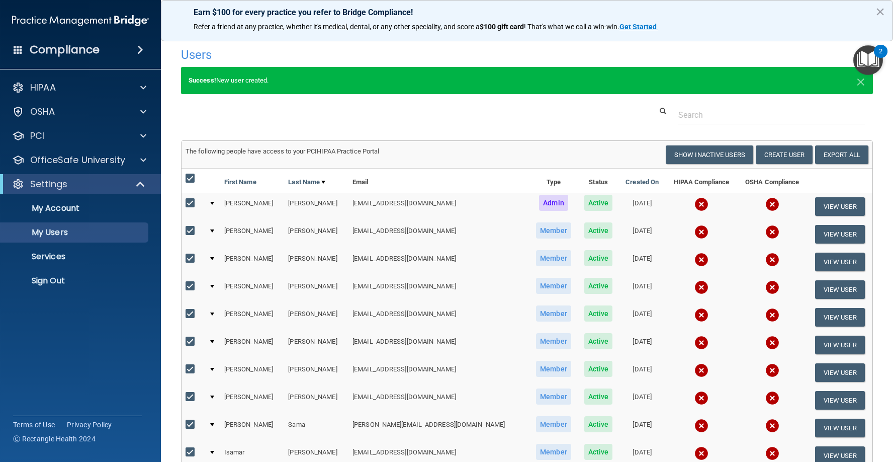
checkbox input "true"
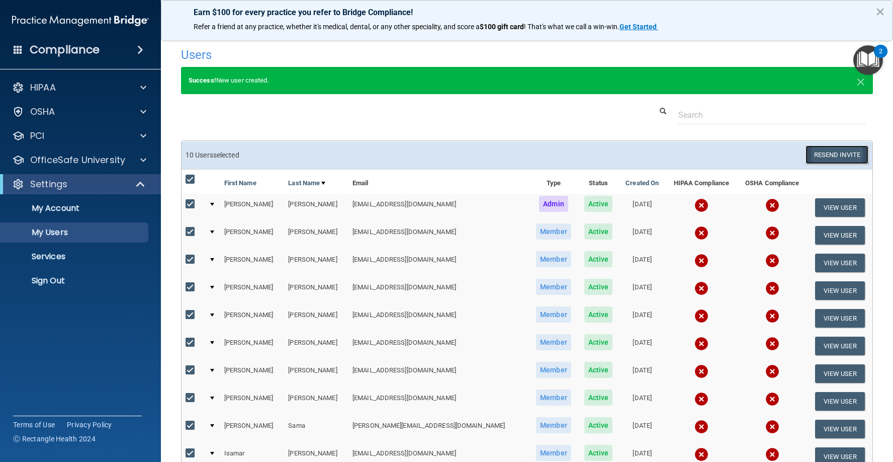
click at [833, 152] on button "Resend Invite" at bounding box center [837, 154] width 63 height 19
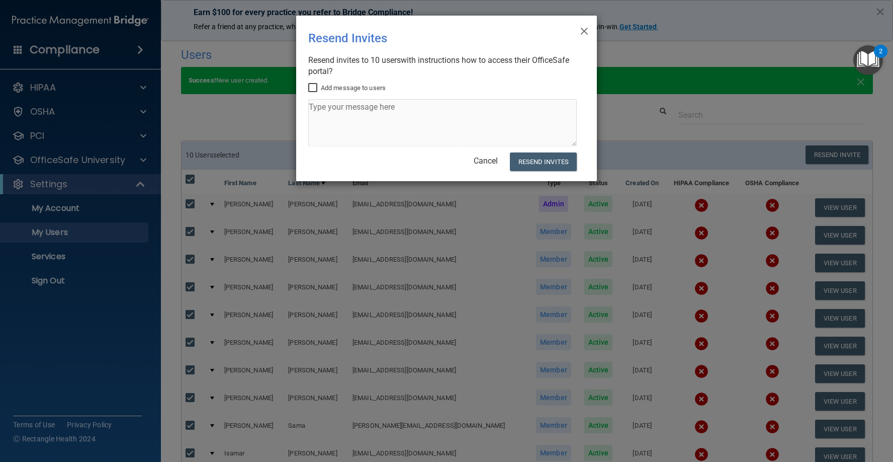
click at [367, 91] on label "Add message to users" at bounding box center [346, 88] width 77 height 12
click at [320, 91] on input "Add message to users" at bounding box center [314, 88] width 12 height 8
checkbox input "true"
click at [380, 112] on textarea at bounding box center [442, 122] width 269 height 47
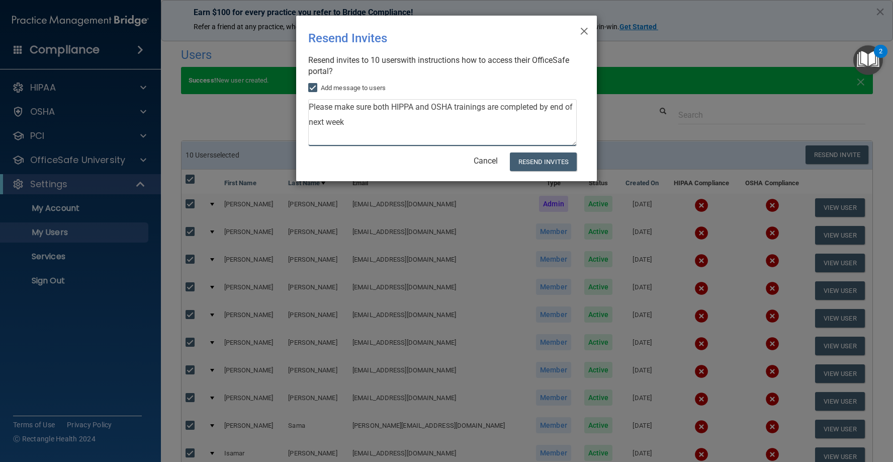
click at [382, 131] on textarea "Please make sure both HIPPA and OSHA trainings are completed by end of next week" at bounding box center [442, 122] width 269 height 47
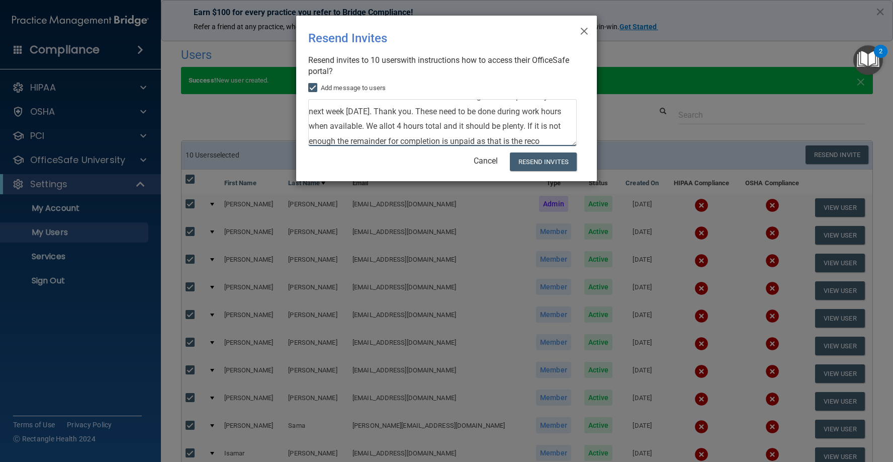
scroll to position [26, 0]
type textarea "Please make sure both HIPPA and OSHA trainings are completed by end of next wee…"
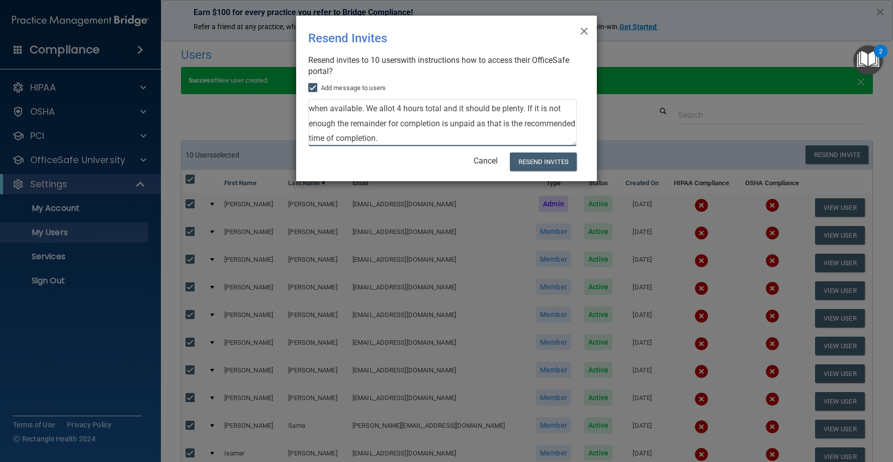
scroll to position [0, 0]
drag, startPoint x: 340, startPoint y: 102, endPoint x: 303, endPoint y: 89, distance: 38.3
click at [269, 70] on div "× Close Resend Invites There was an error while sending the invitations ... Res…" at bounding box center [446, 231] width 893 height 462
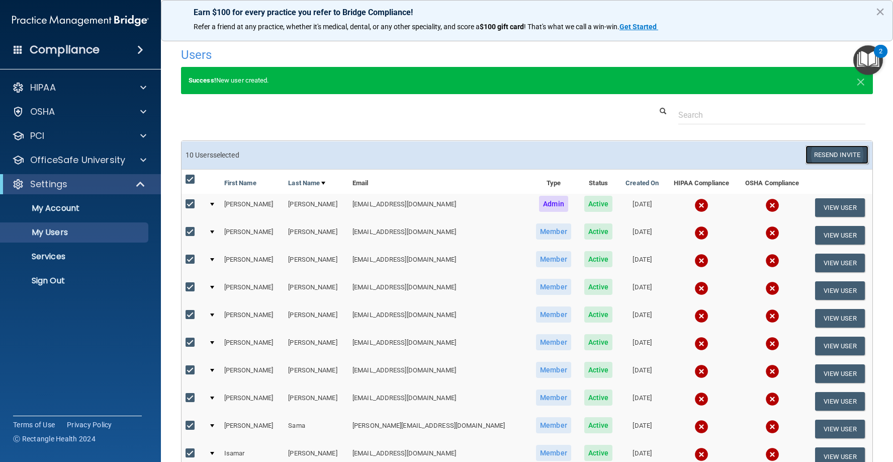
click at [824, 158] on button "Resend Invite" at bounding box center [837, 154] width 63 height 19
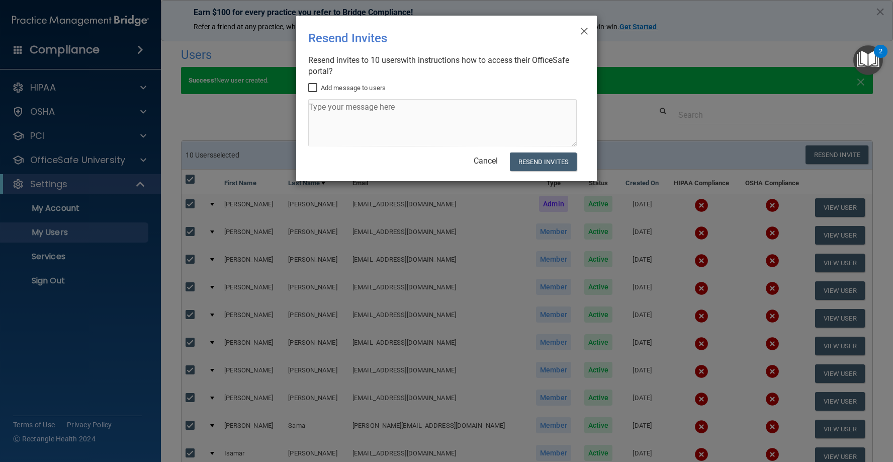
click at [393, 94] on div "Add message to users" at bounding box center [442, 88] width 269 height 12
drag, startPoint x: 350, startPoint y: 94, endPoint x: 342, endPoint y: 90, distance: 8.8
click at [348, 93] on label "Add message to users" at bounding box center [346, 88] width 77 height 12
click at [321, 85] on label "Add message to users" at bounding box center [346, 88] width 77 height 12
click at [320, 85] on input "Add message to users" at bounding box center [314, 88] width 12 height 8
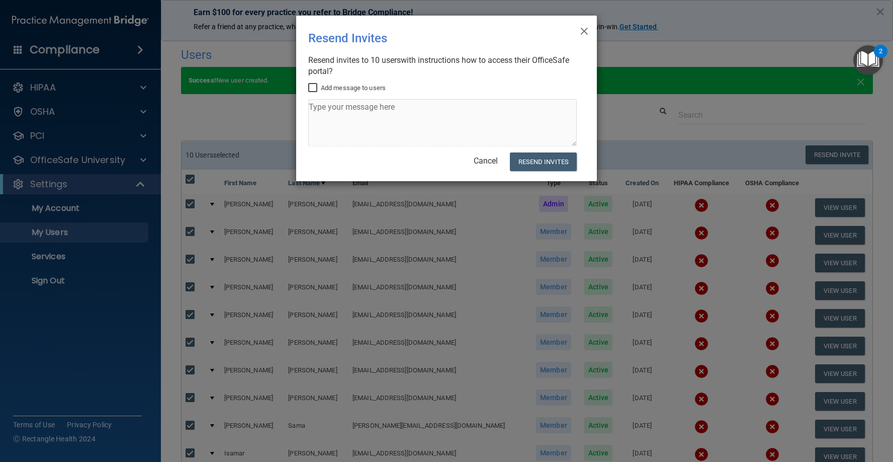
checkbox input "true"
click at [345, 110] on textarea at bounding box center [442, 122] width 269 height 47
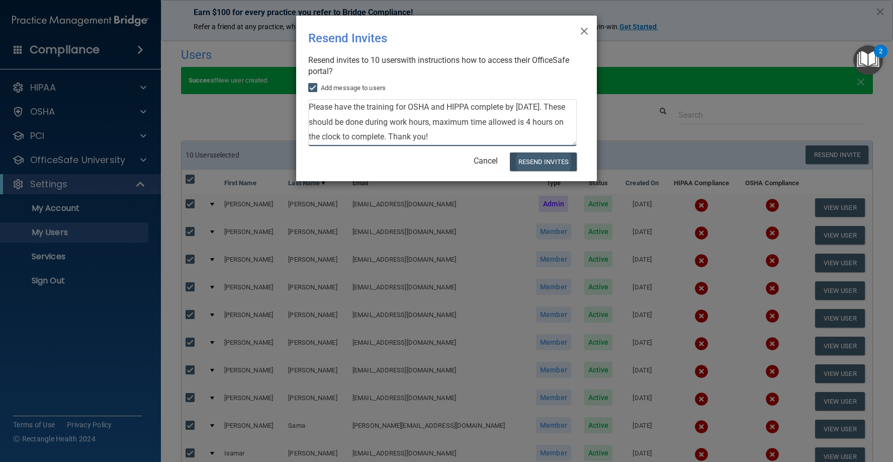
type textarea "Please have the training for OSHA and HIPPA complete by [DATE]. These should be…"
click at [534, 161] on button "Resend Invites" at bounding box center [543, 161] width 67 height 19
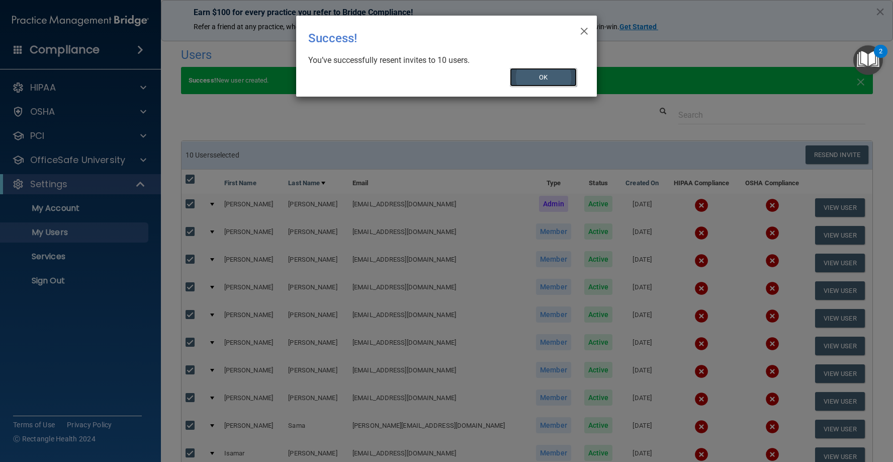
click at [547, 71] on button "OK" at bounding box center [543, 77] width 67 height 19
